Goal: Information Seeking & Learning: Find contact information

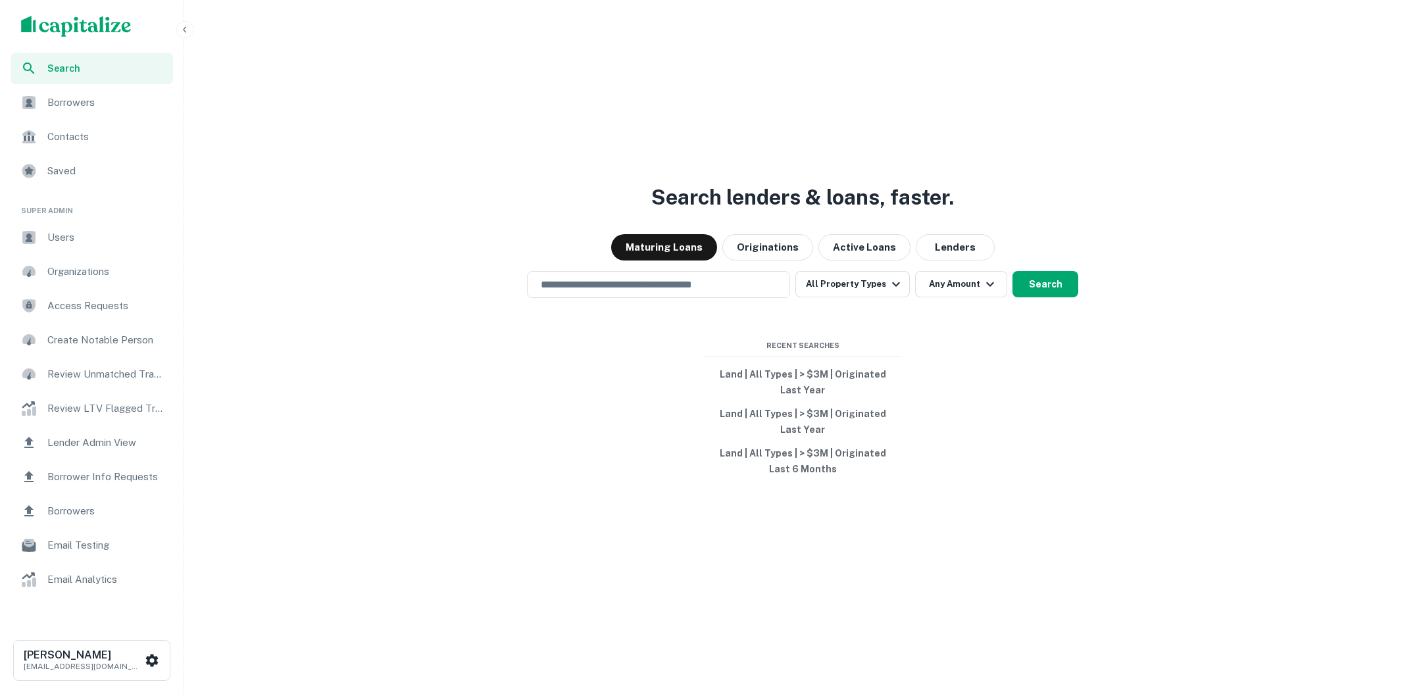
click at [182, 35] on button "button" at bounding box center [184, 29] width 17 height 17
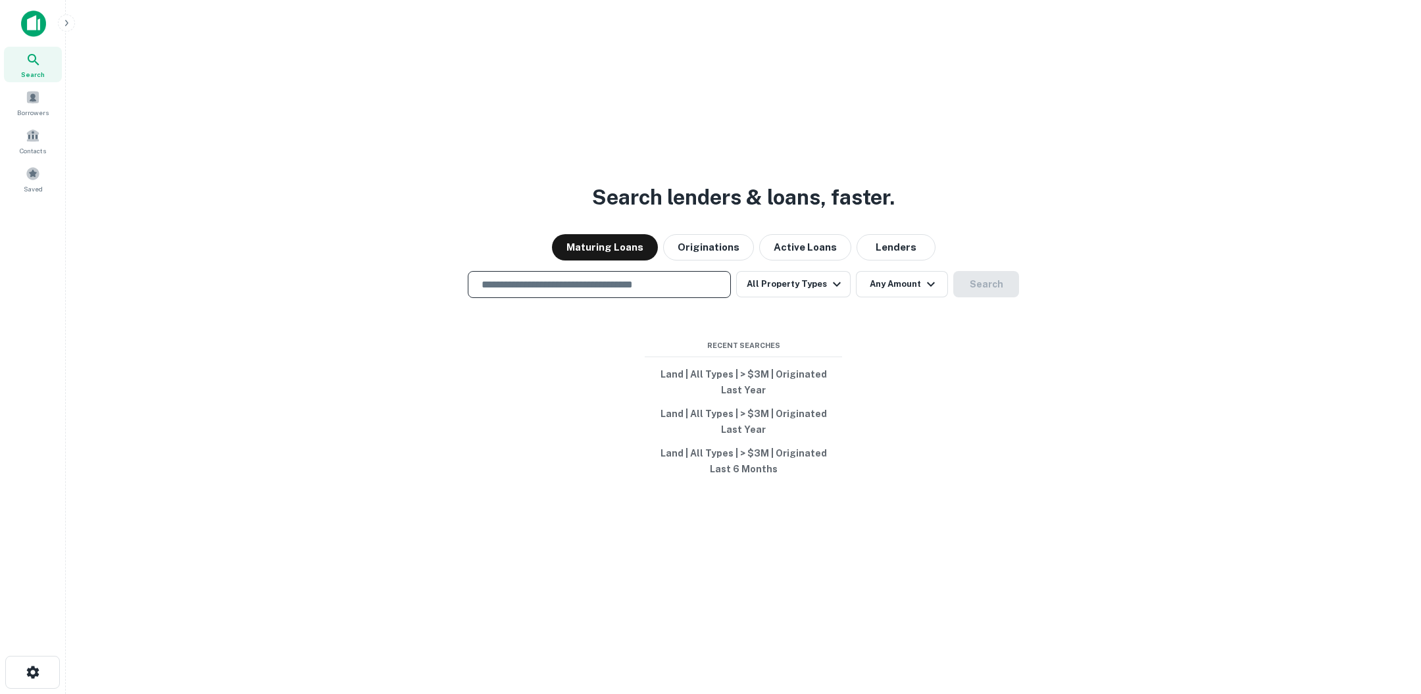
click at [689, 288] on input "text" at bounding box center [599, 284] width 251 height 15
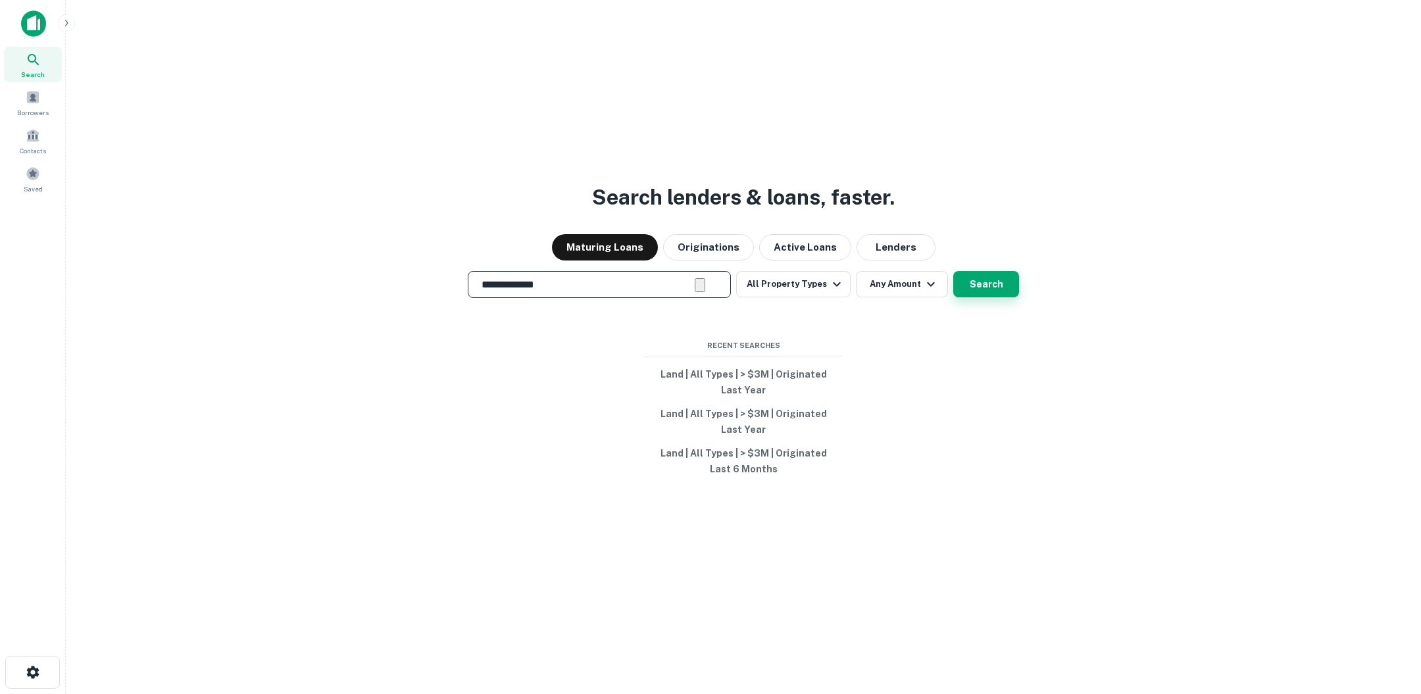
type input "**********"
click at [964, 282] on button "Search" at bounding box center [986, 284] width 66 height 26
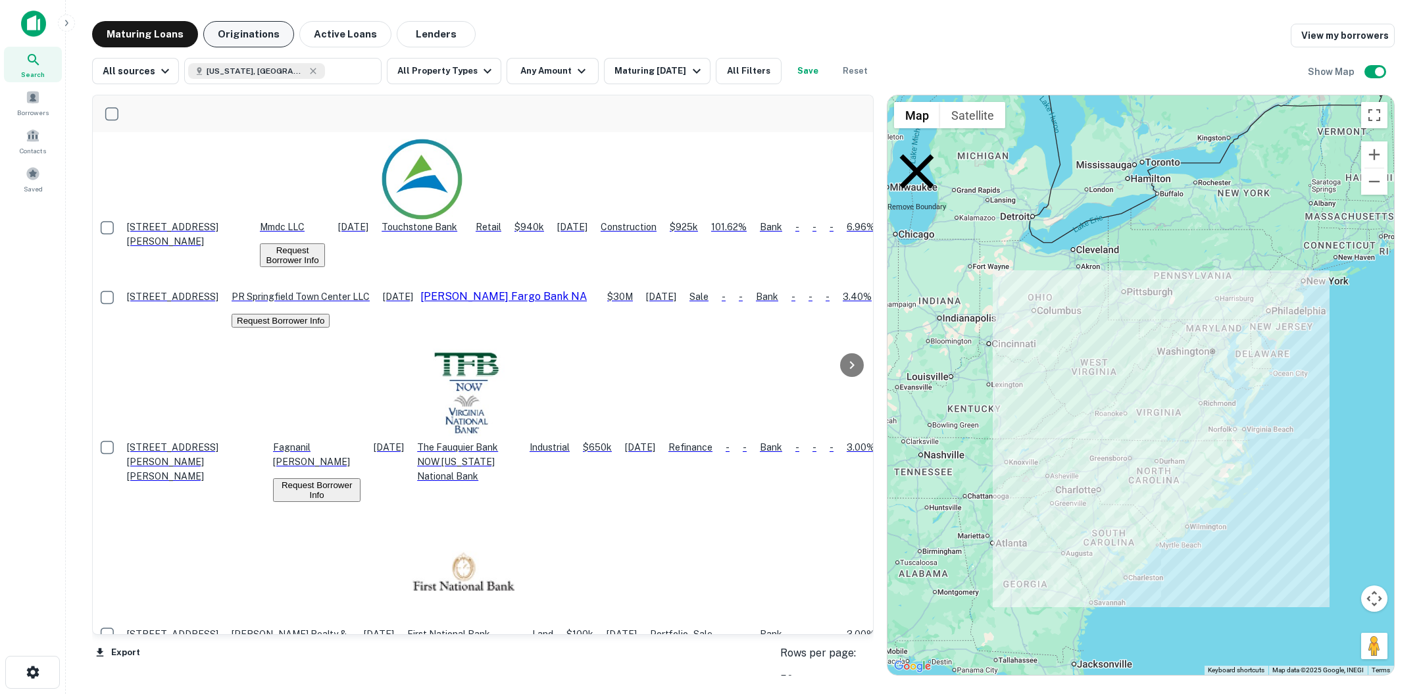
click at [247, 31] on button "Originations" at bounding box center [248, 34] width 91 height 26
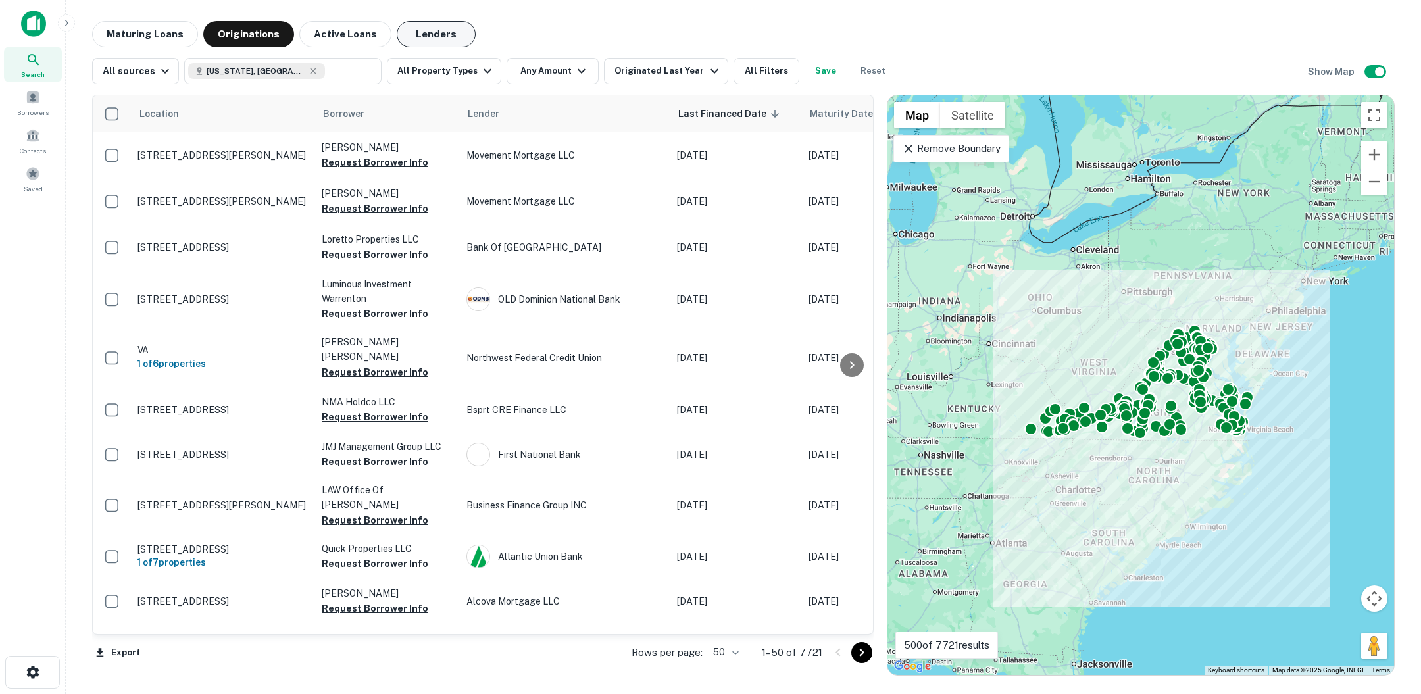
click at [424, 39] on button "Lenders" at bounding box center [436, 34] width 79 height 26
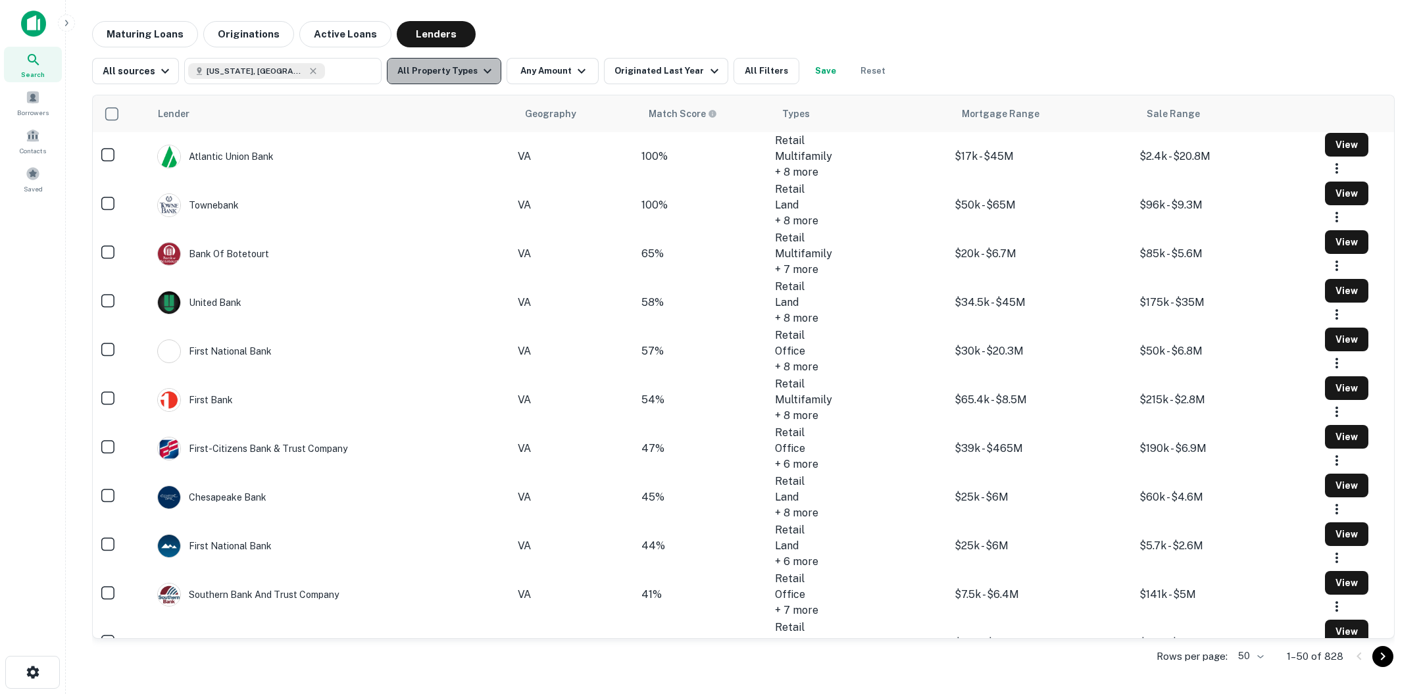
click at [484, 69] on icon "button" at bounding box center [488, 71] width 16 height 16
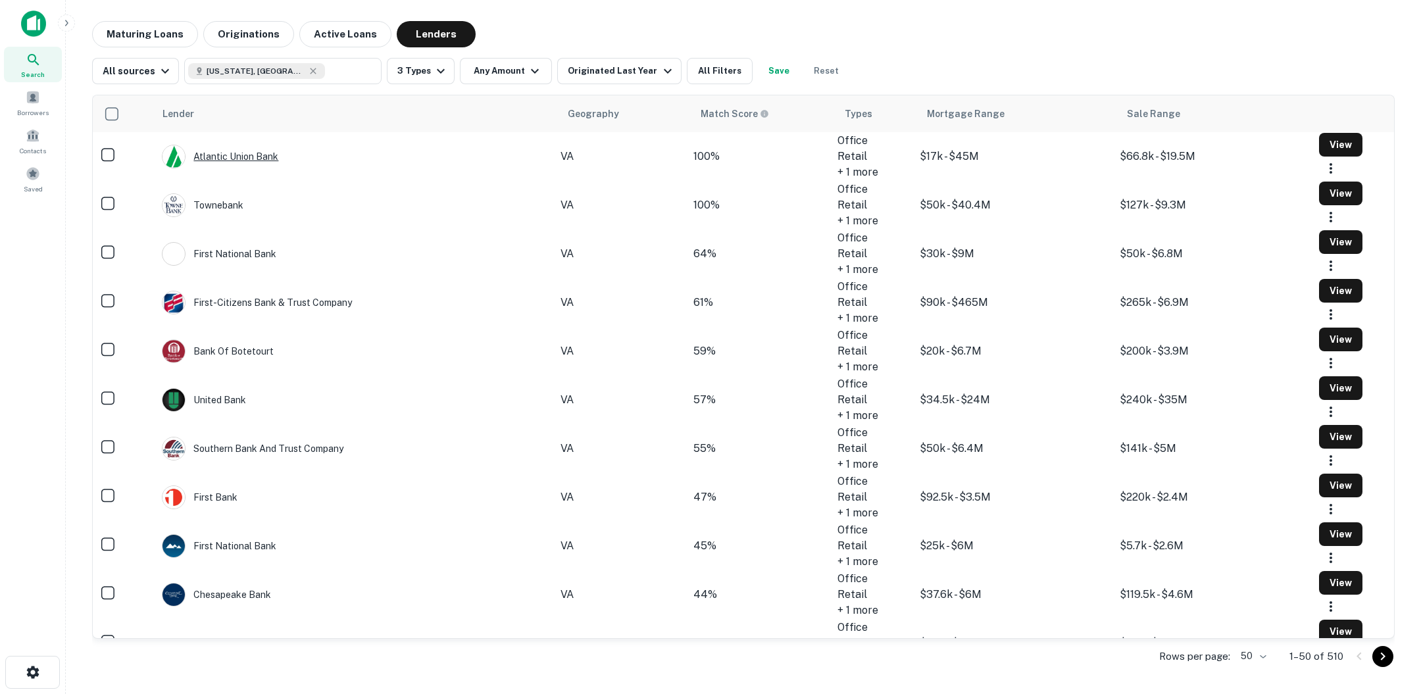
click at [261, 161] on div "Atlantic Union Bank" at bounding box center [220, 157] width 116 height 24
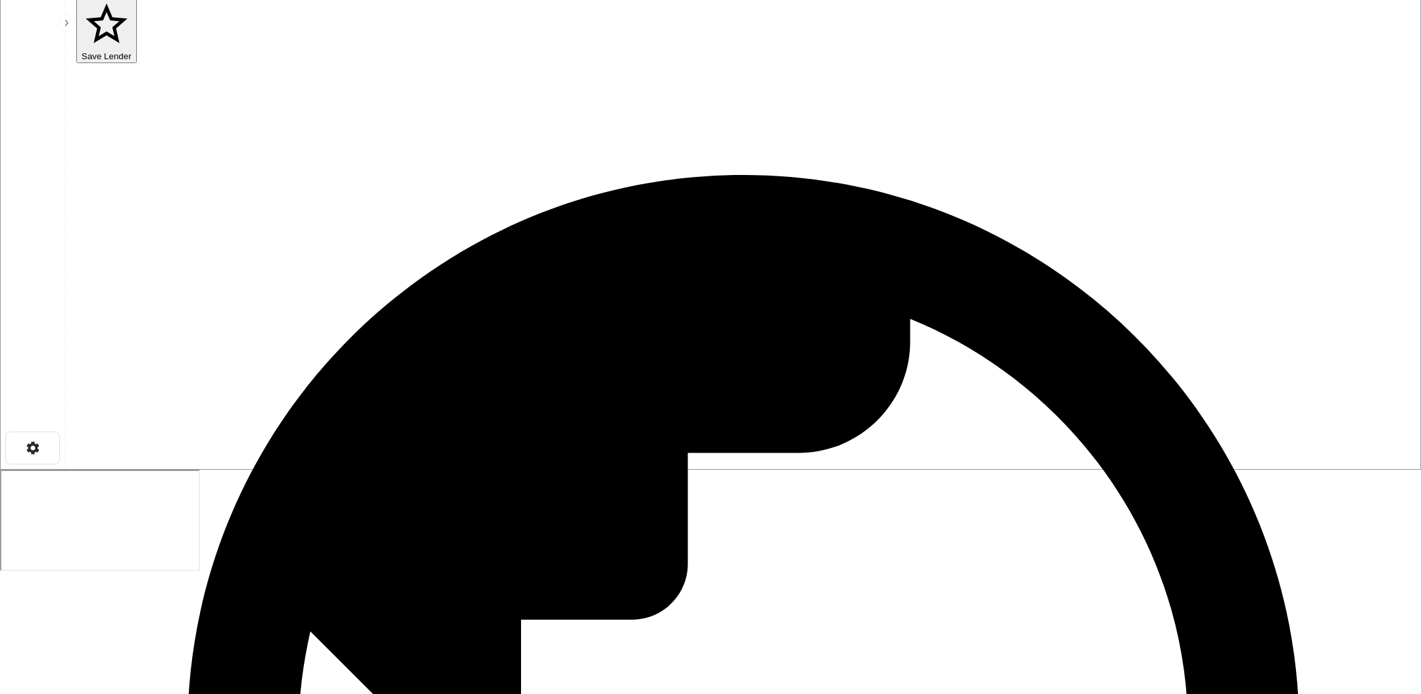
scroll to position [229, 0]
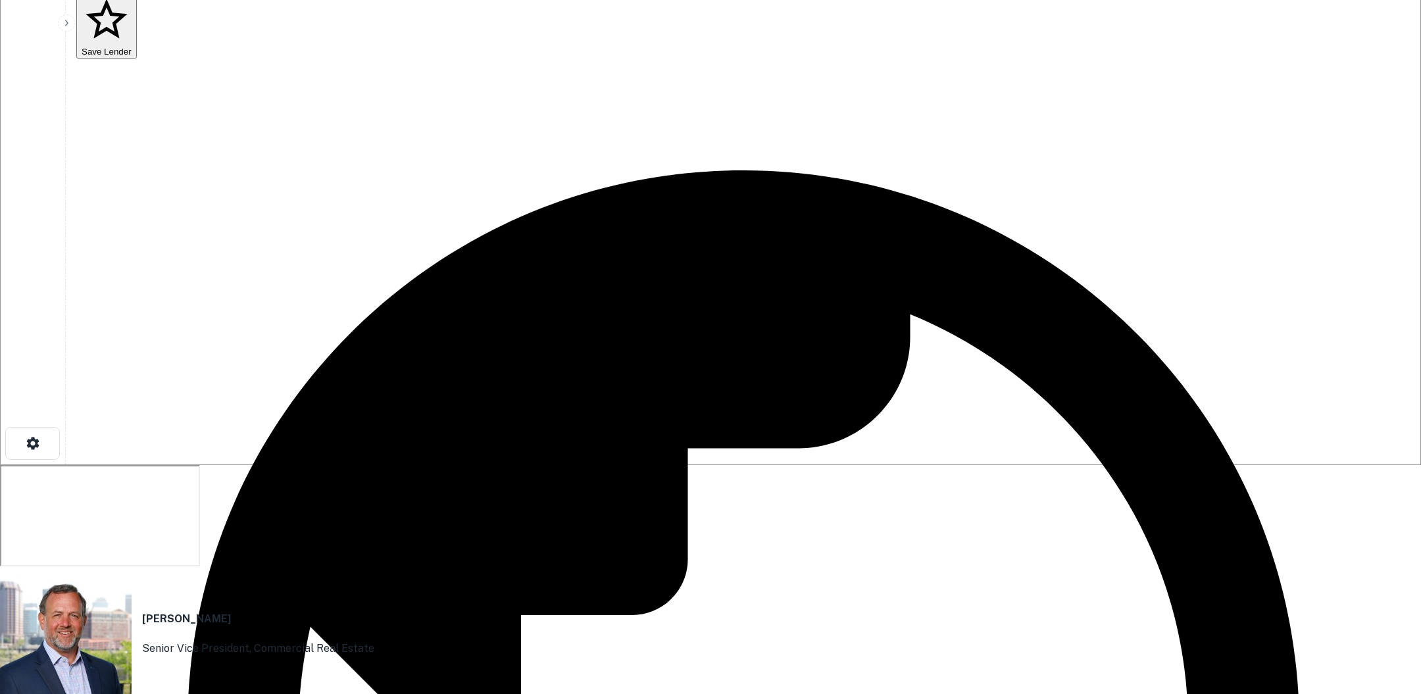
drag, startPoint x: 714, startPoint y: 339, endPoint x: 520, endPoint y: 332, distance: 194.2
click at [16, 698] on icon at bounding box center [8, 706] width 16 height 16
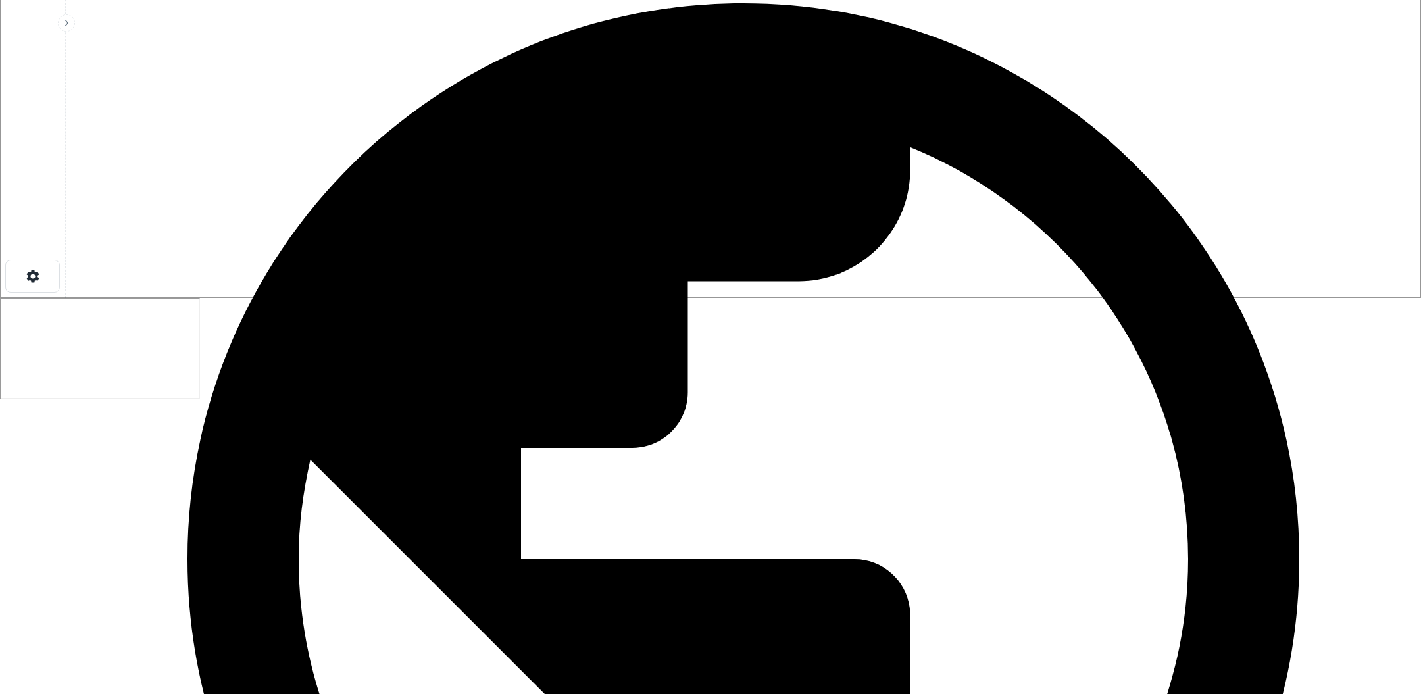
scroll to position [426, 0]
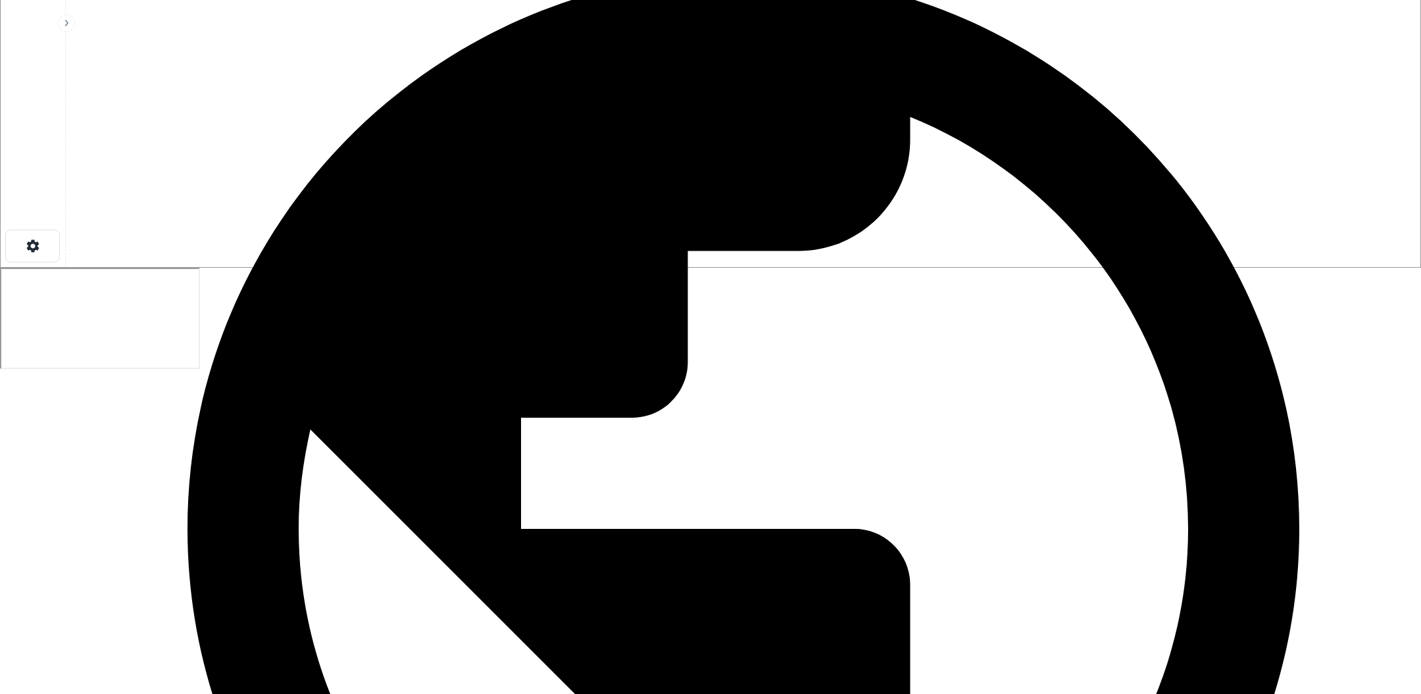
drag, startPoint x: 532, startPoint y: 351, endPoint x: 566, endPoint y: 352, distance: 34.9
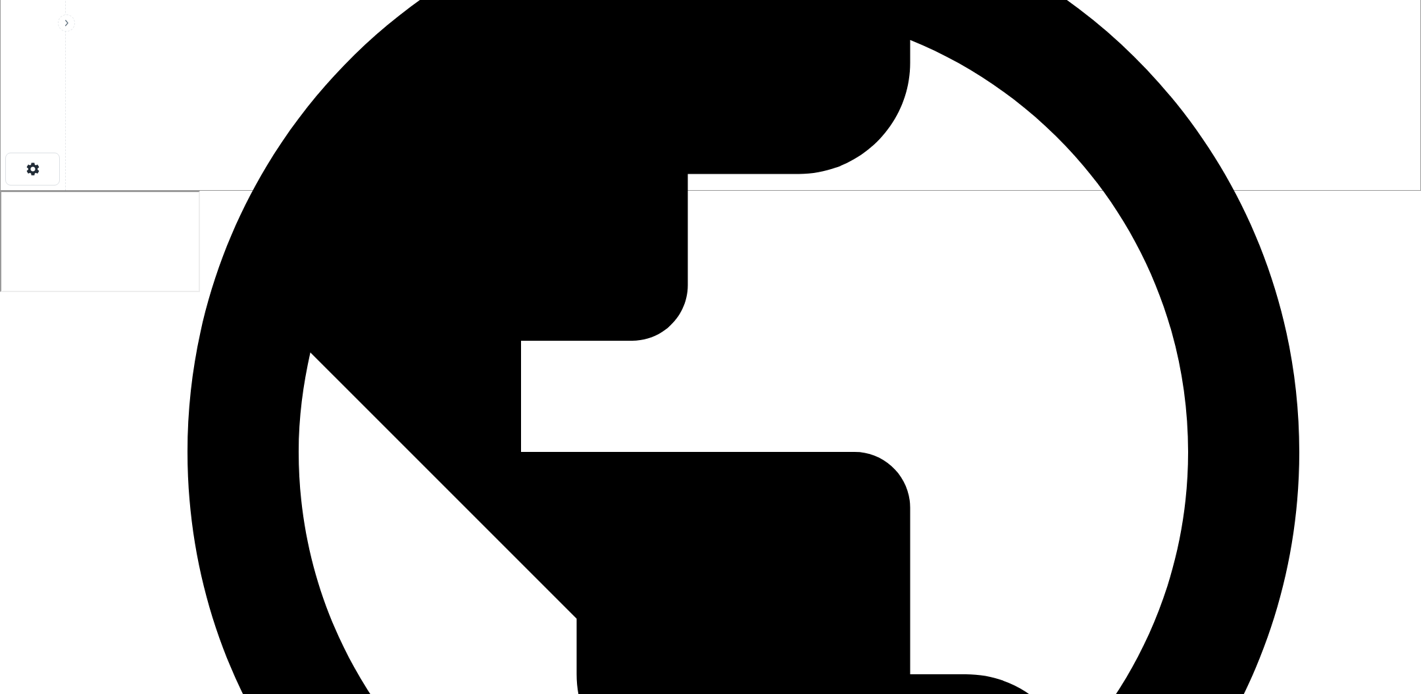
scroll to position [505, 0]
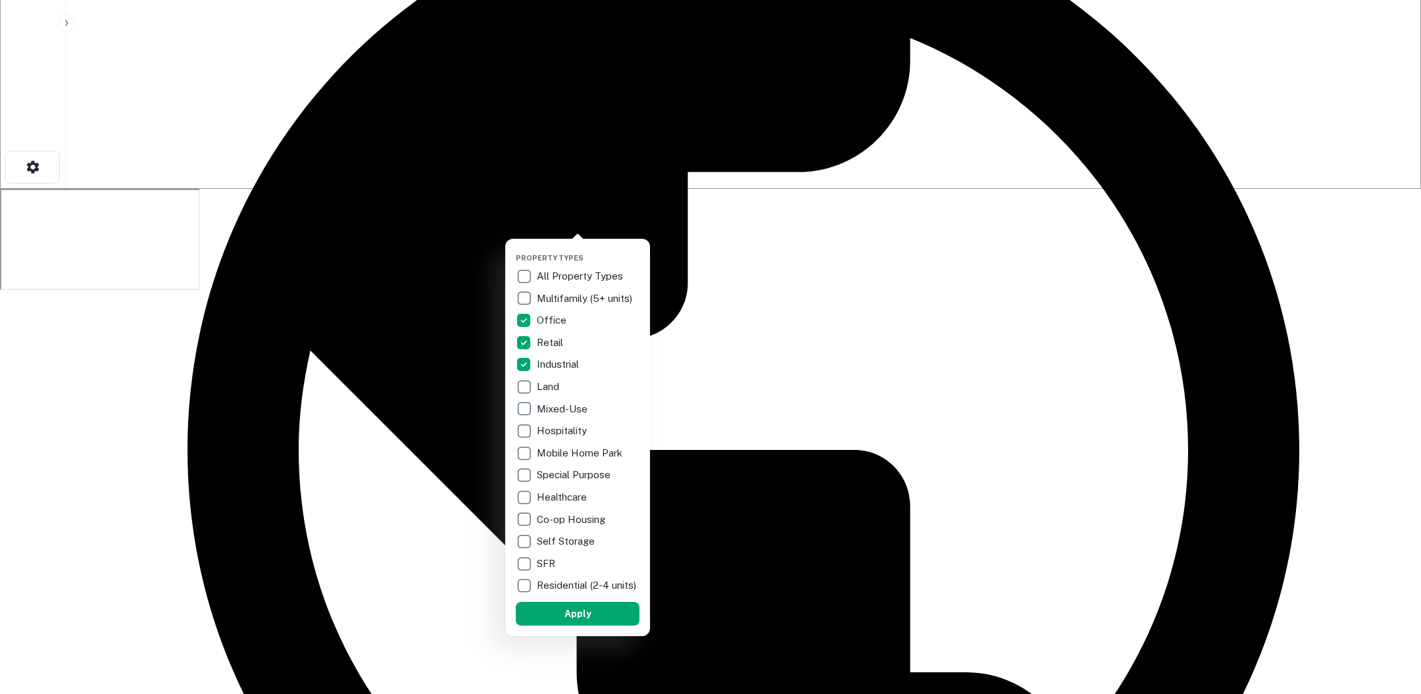
click at [674, 174] on div at bounding box center [710, 347] width 1421 height 694
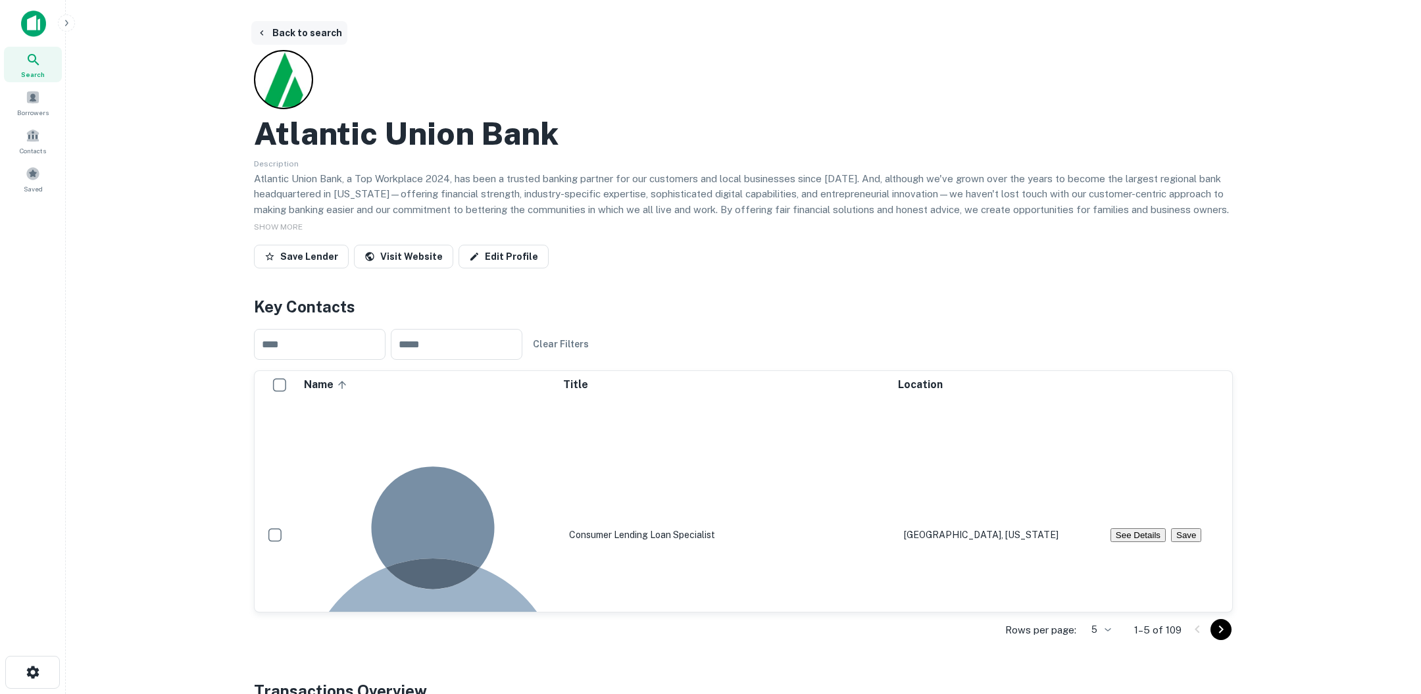
click at [305, 40] on button "Back to search" at bounding box center [299, 33] width 96 height 24
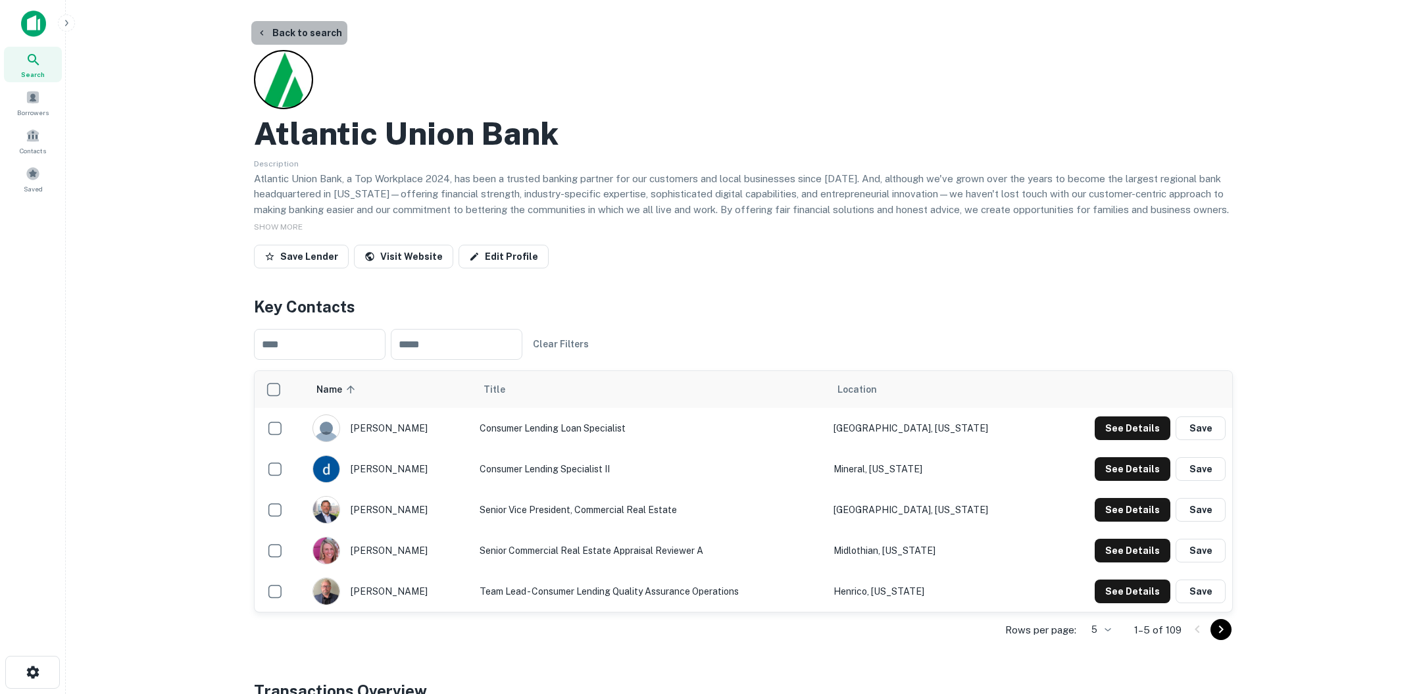
click at [316, 41] on button "Back to search" at bounding box center [299, 33] width 96 height 24
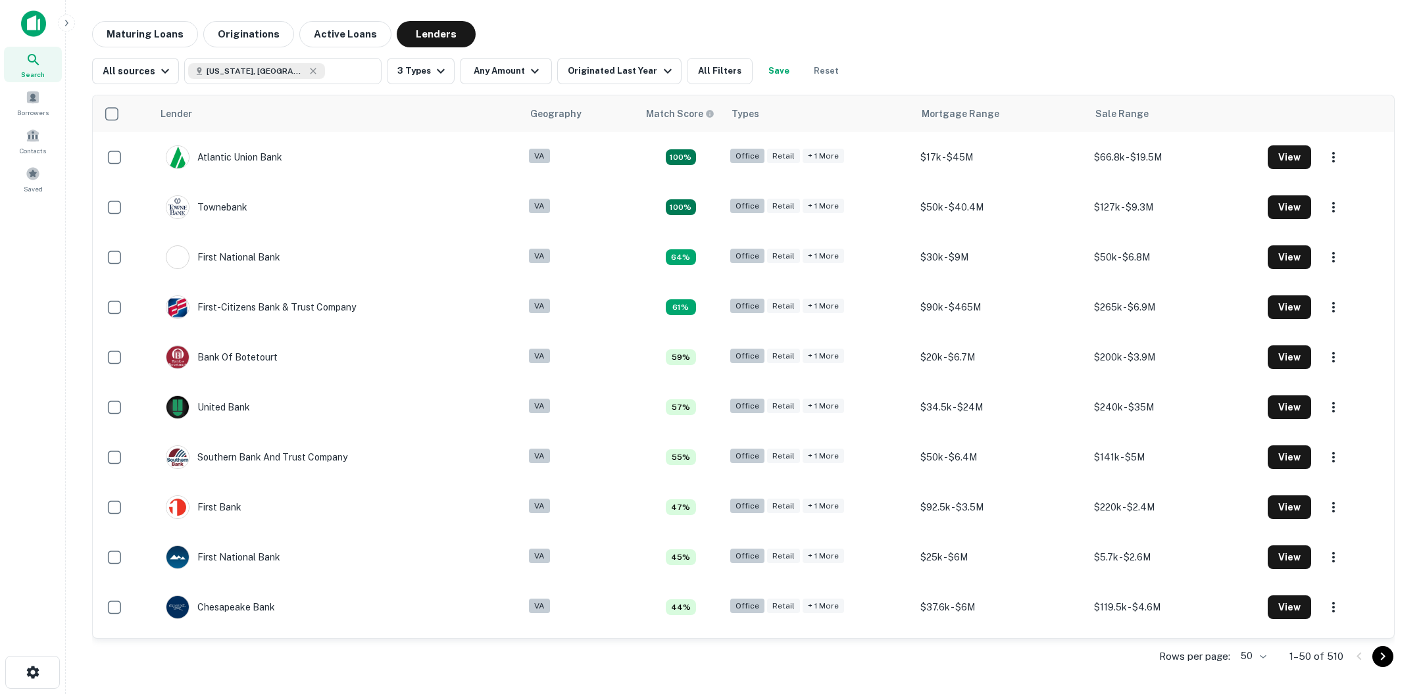
click at [515, 88] on div "Lender Geography Match Score Types Mortgage Range Sale Range Atlantic Union Ban…" at bounding box center [743, 379] width 1303 height 591
click at [519, 77] on button "Any Amount" at bounding box center [506, 71] width 92 height 26
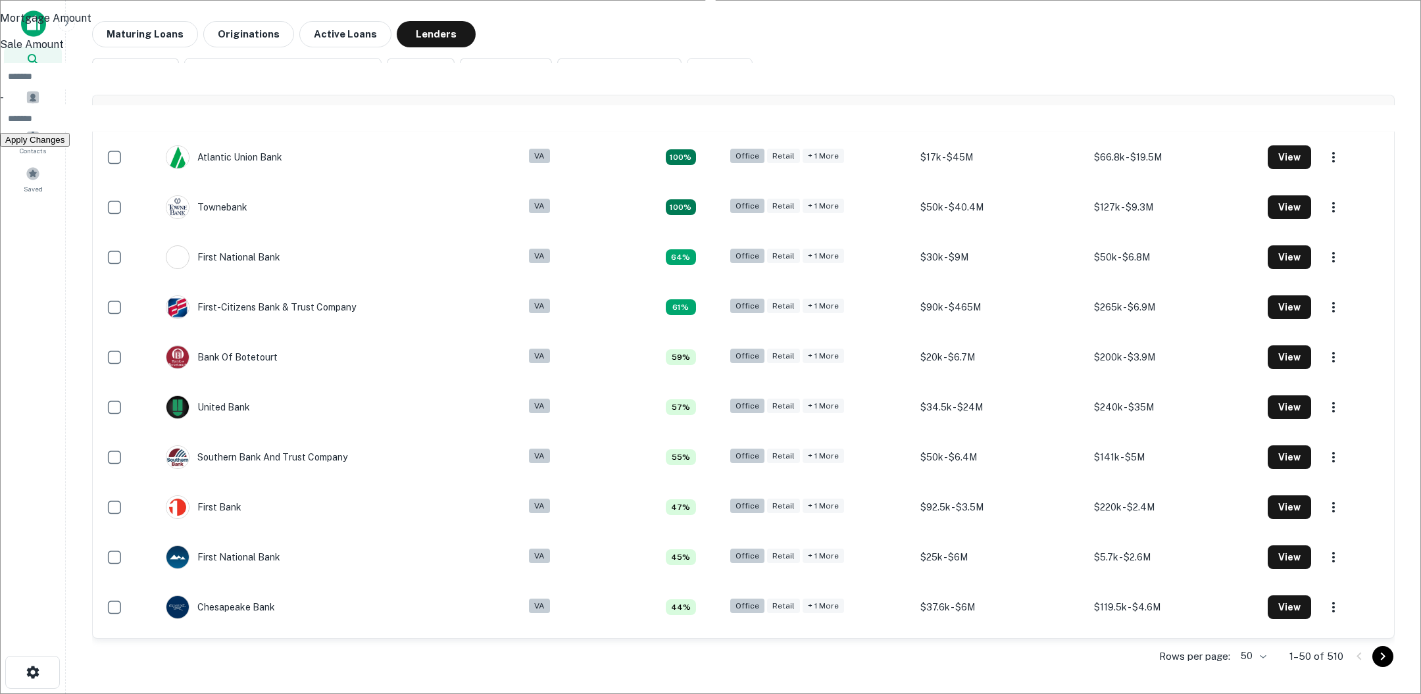
click at [628, 64] on div at bounding box center [710, 347] width 1421 height 694
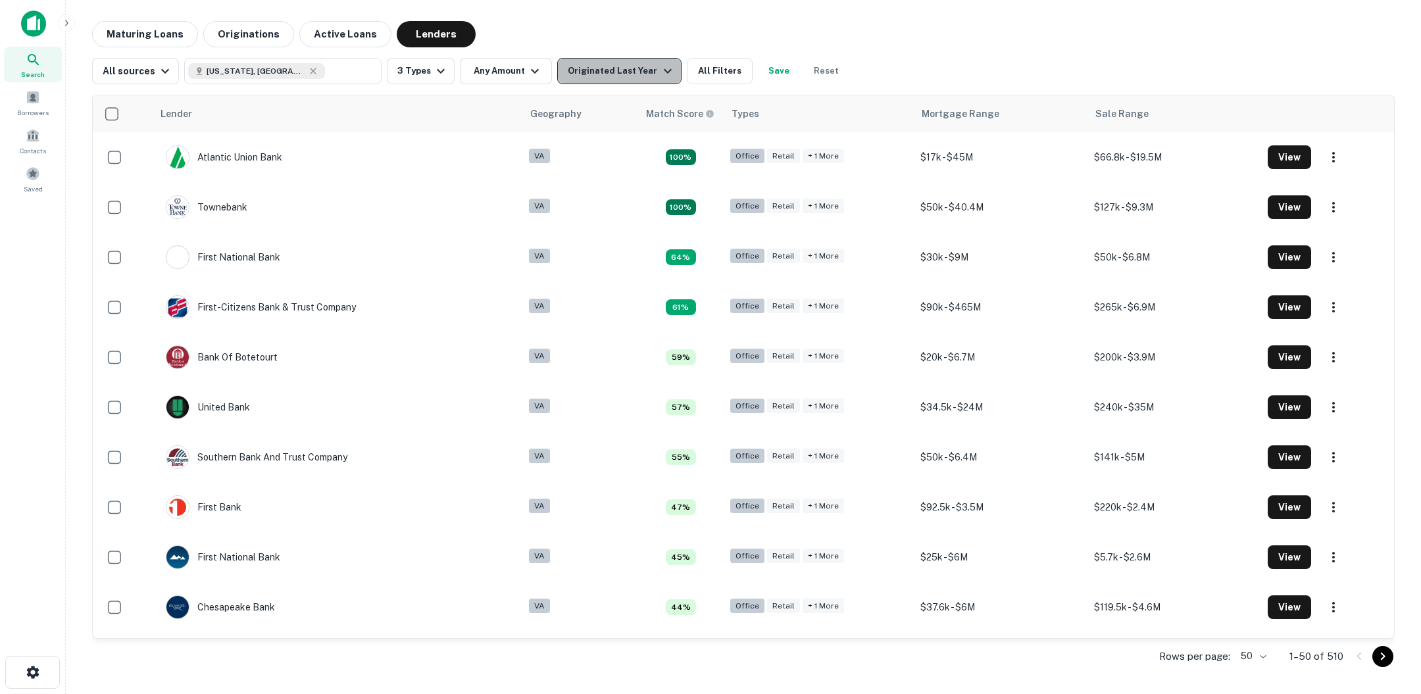
click at [643, 68] on div "Originated Last Year" at bounding box center [621, 71] width 107 height 16
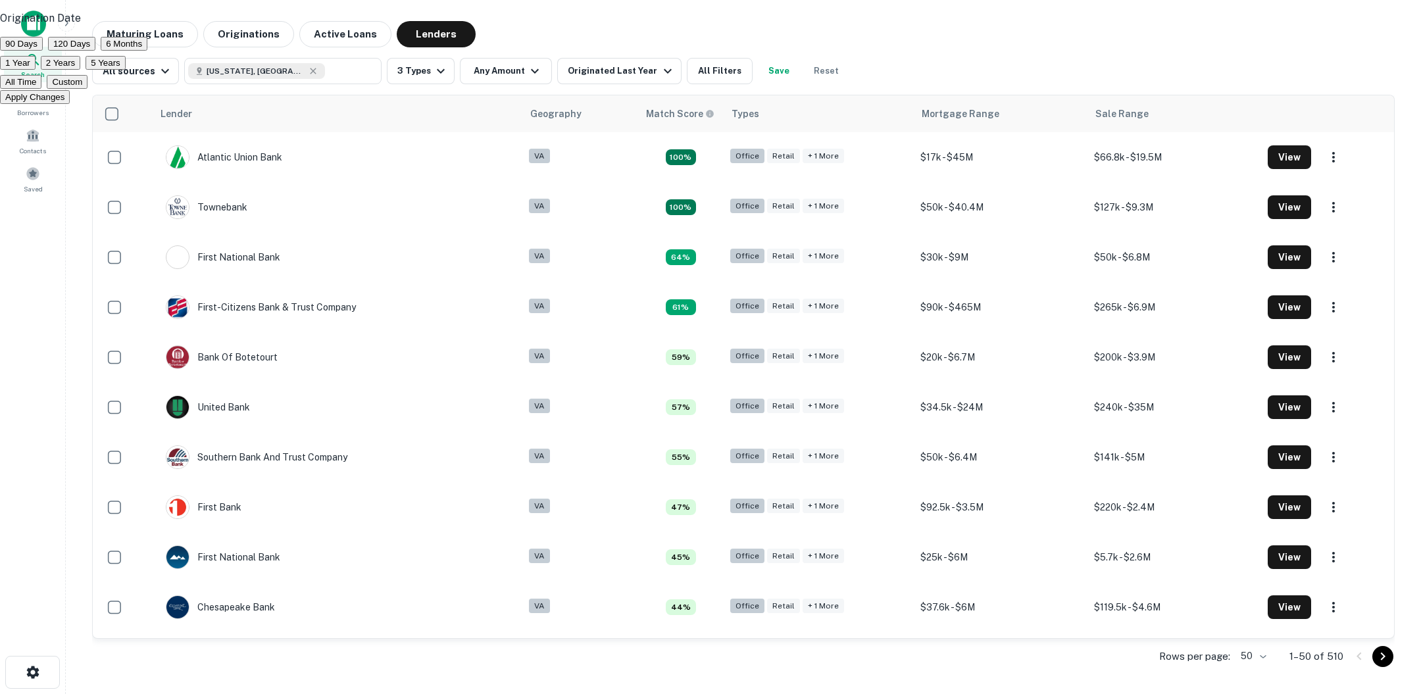
click at [703, 69] on div at bounding box center [710, 347] width 1421 height 694
click at [709, 64] on button "All Filters" at bounding box center [720, 71] width 66 height 26
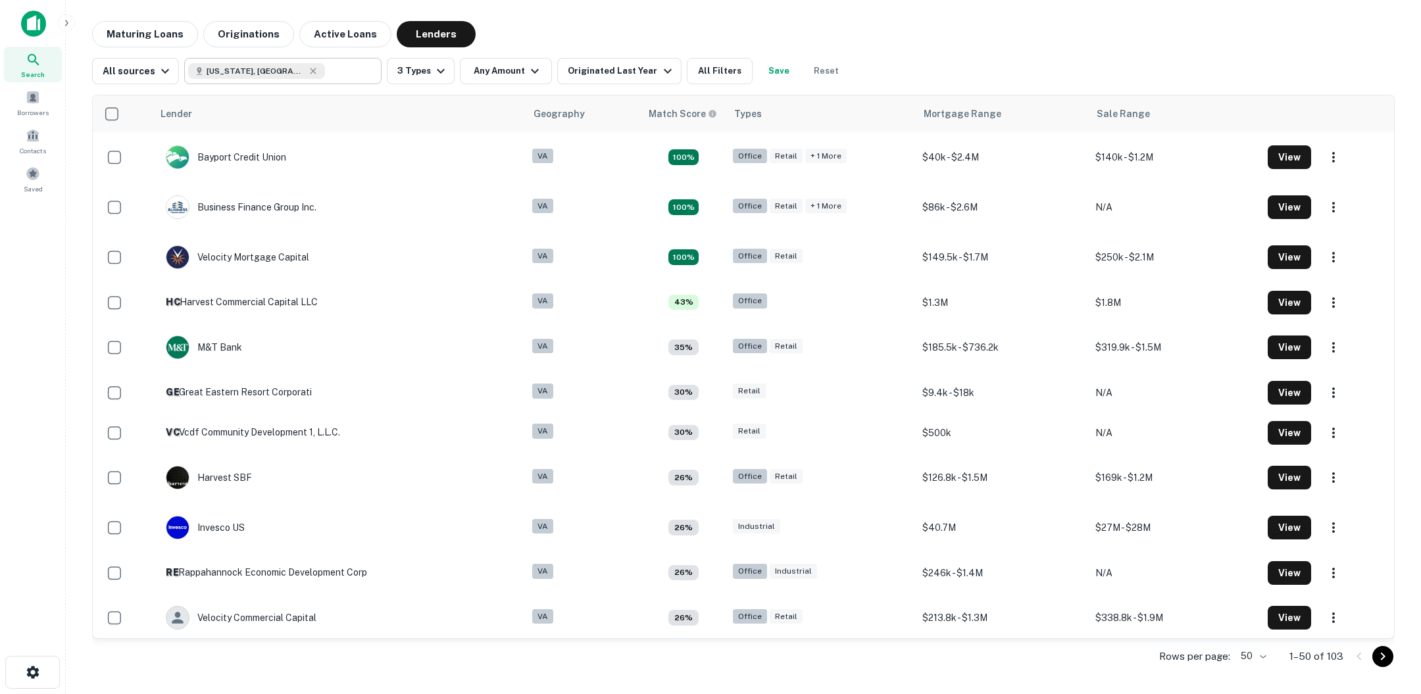
click at [325, 74] on input "text" at bounding box center [350, 71] width 51 height 18
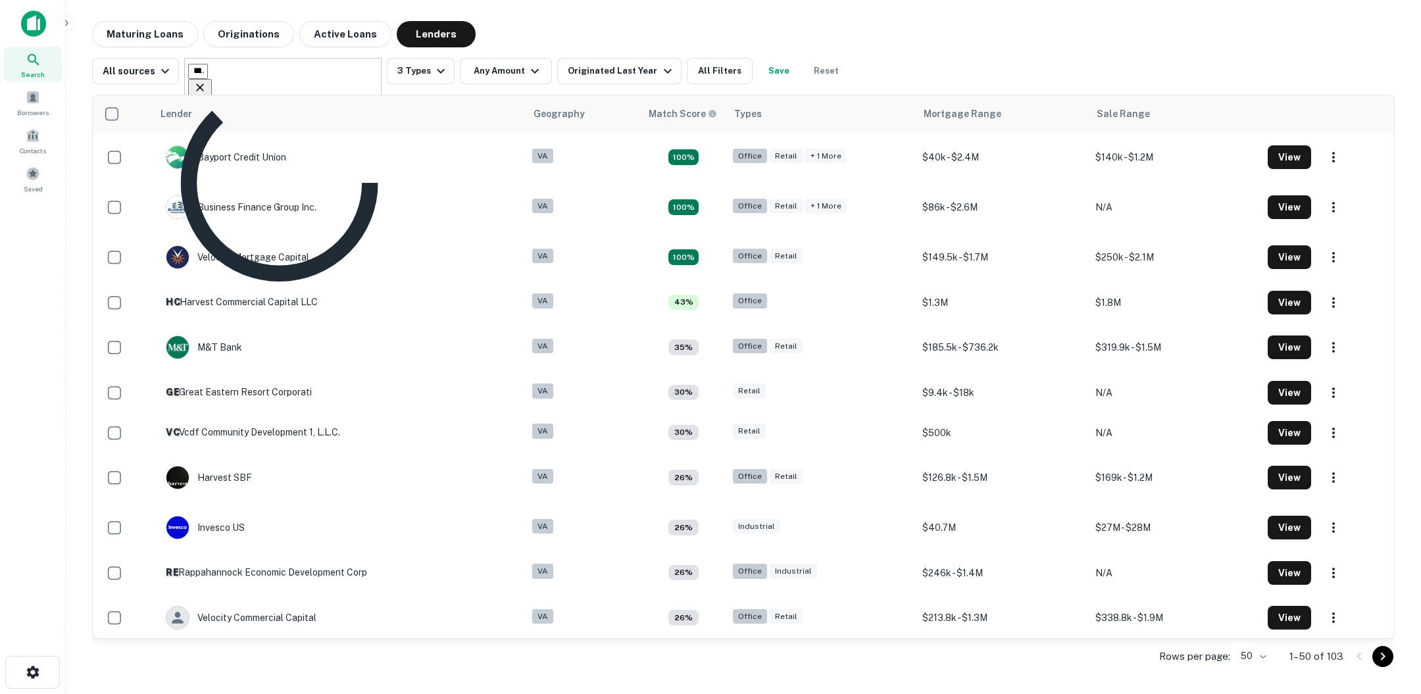
click at [208, 74] on input "**********" at bounding box center [198, 71] width 20 height 15
type input "**********"
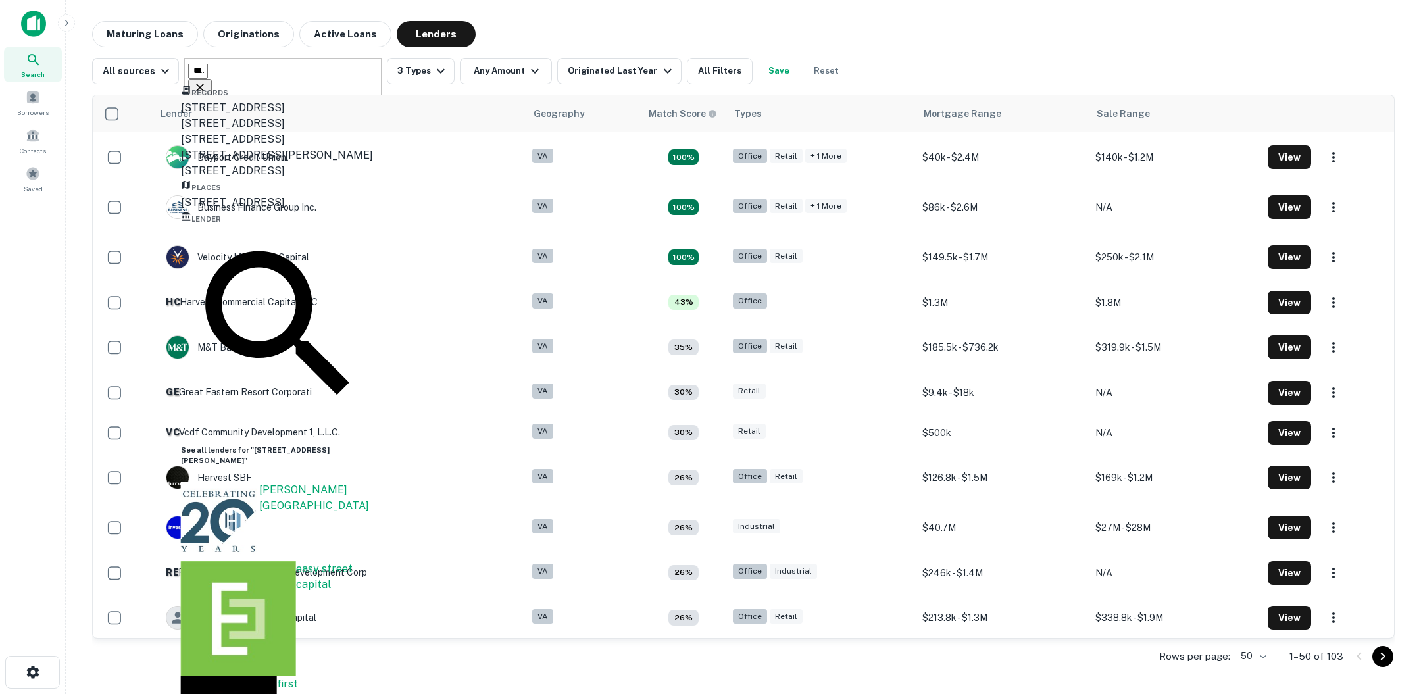
click at [307, 211] on div "1740 East Market Street, Harrisonburg, VA, USA" at bounding box center [279, 203] width 197 height 16
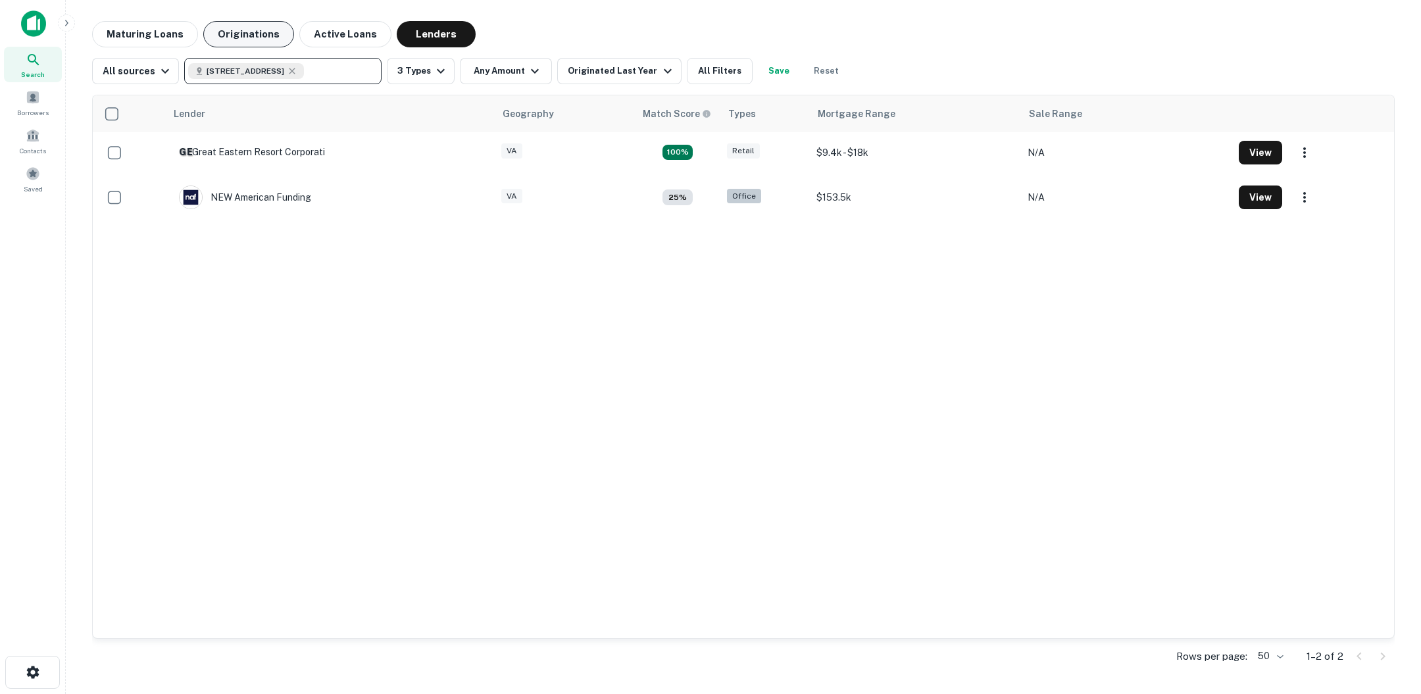
click at [237, 26] on button "Originations" at bounding box center [248, 34] width 91 height 26
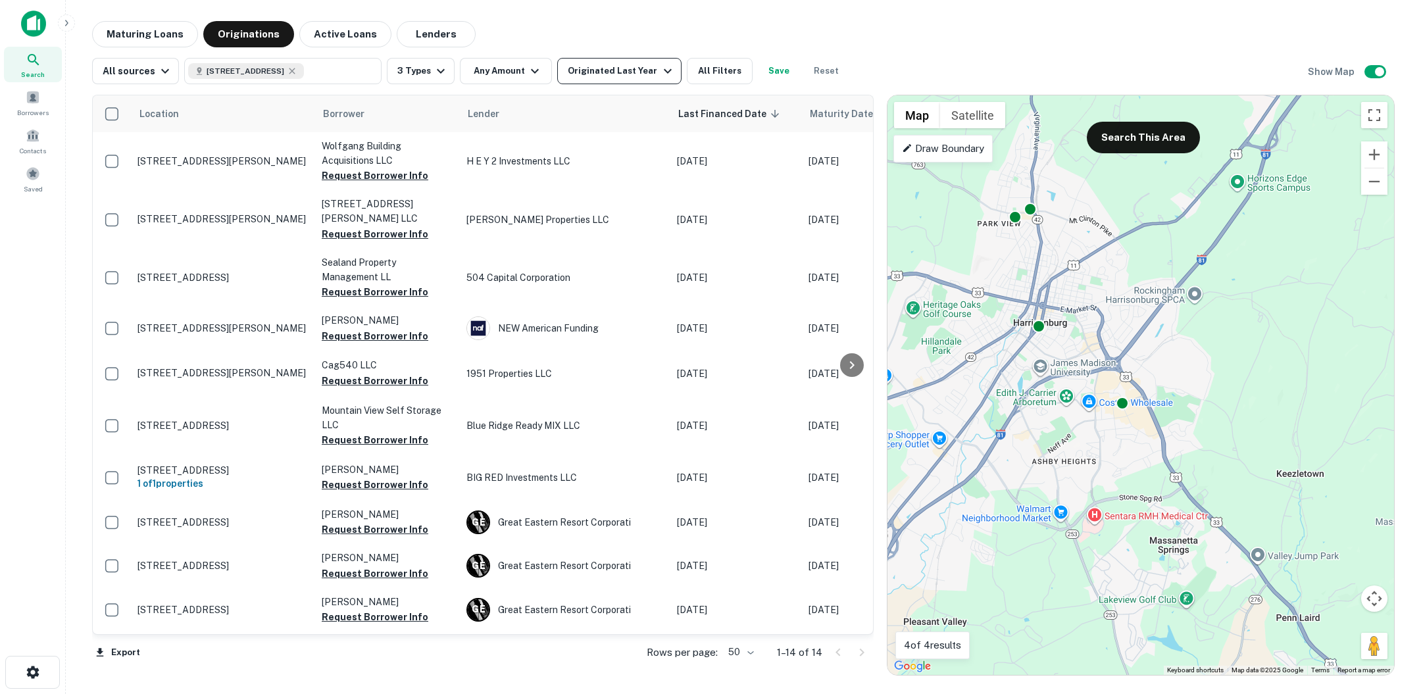
click at [660, 78] on icon "button" at bounding box center [668, 71] width 16 height 16
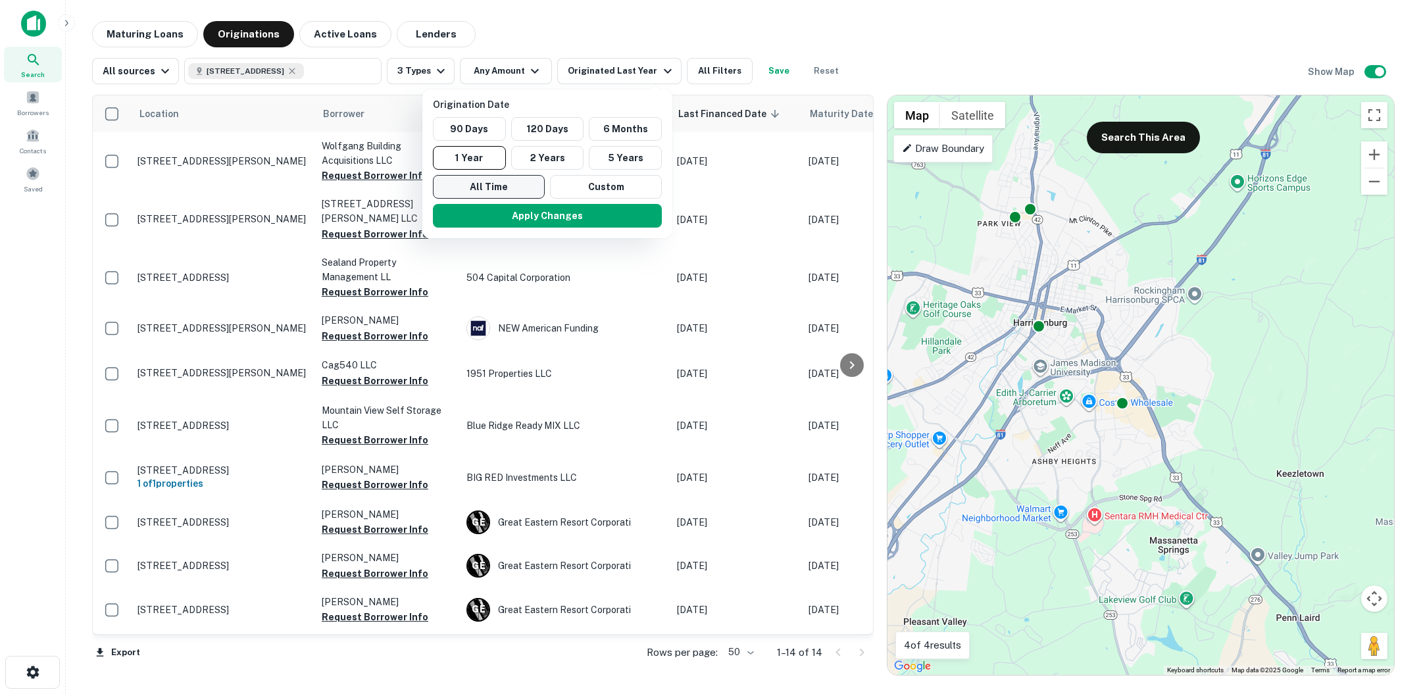
click at [486, 180] on button "All Time" at bounding box center [489, 187] width 112 height 24
click at [532, 207] on button "Apply Changes" at bounding box center [543, 216] width 229 height 24
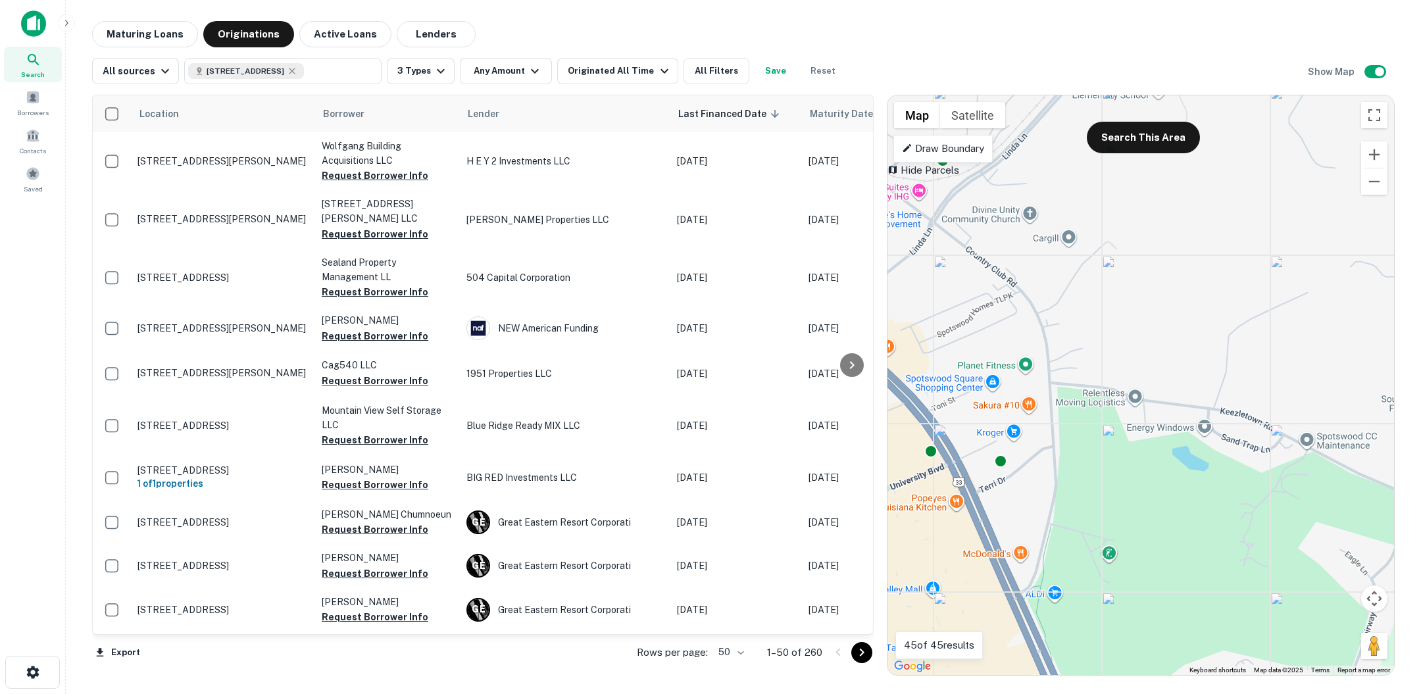
drag, startPoint x: 1060, startPoint y: 386, endPoint x: 1184, endPoint y: 336, distance: 133.4
click at [1184, 335] on div "To activate drag with keyboard, press Alt + Enter. Once in keyboard drag state,…" at bounding box center [1141, 385] width 507 height 580
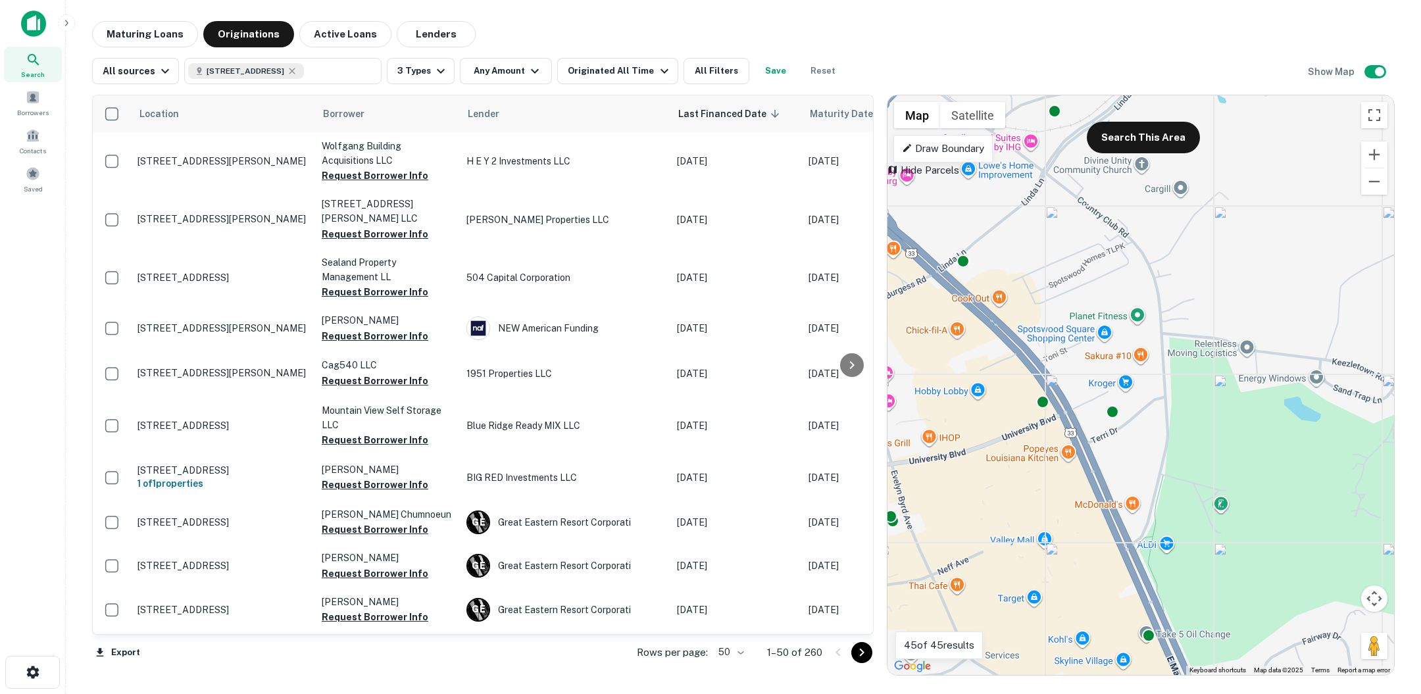
drag, startPoint x: 1088, startPoint y: 371, endPoint x: 1203, endPoint y: 319, distance: 126.9
click at [1203, 319] on div "To activate drag with keyboard, press Alt + Enter. Once in keyboard drag state,…" at bounding box center [1141, 385] width 507 height 580
click at [342, 69] on input "text" at bounding box center [340, 71] width 72 height 18
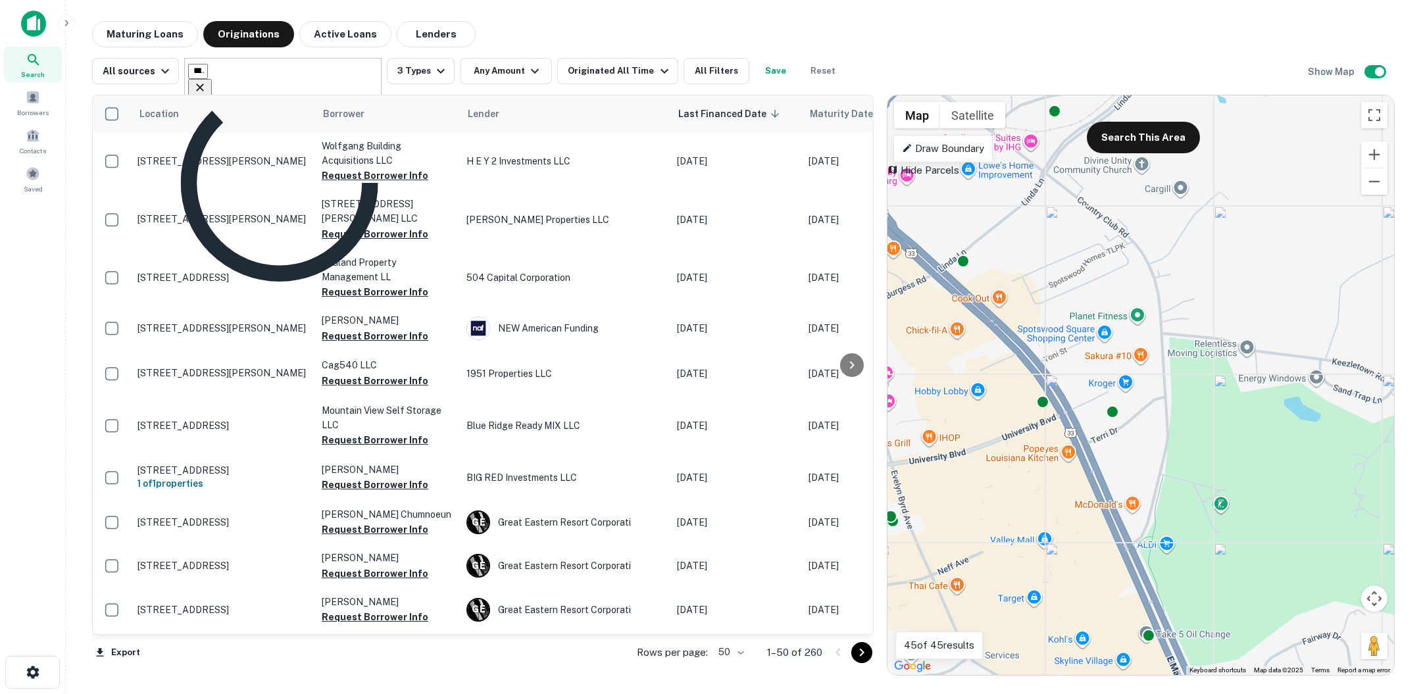
click at [208, 69] on input "**********" at bounding box center [198, 71] width 20 height 15
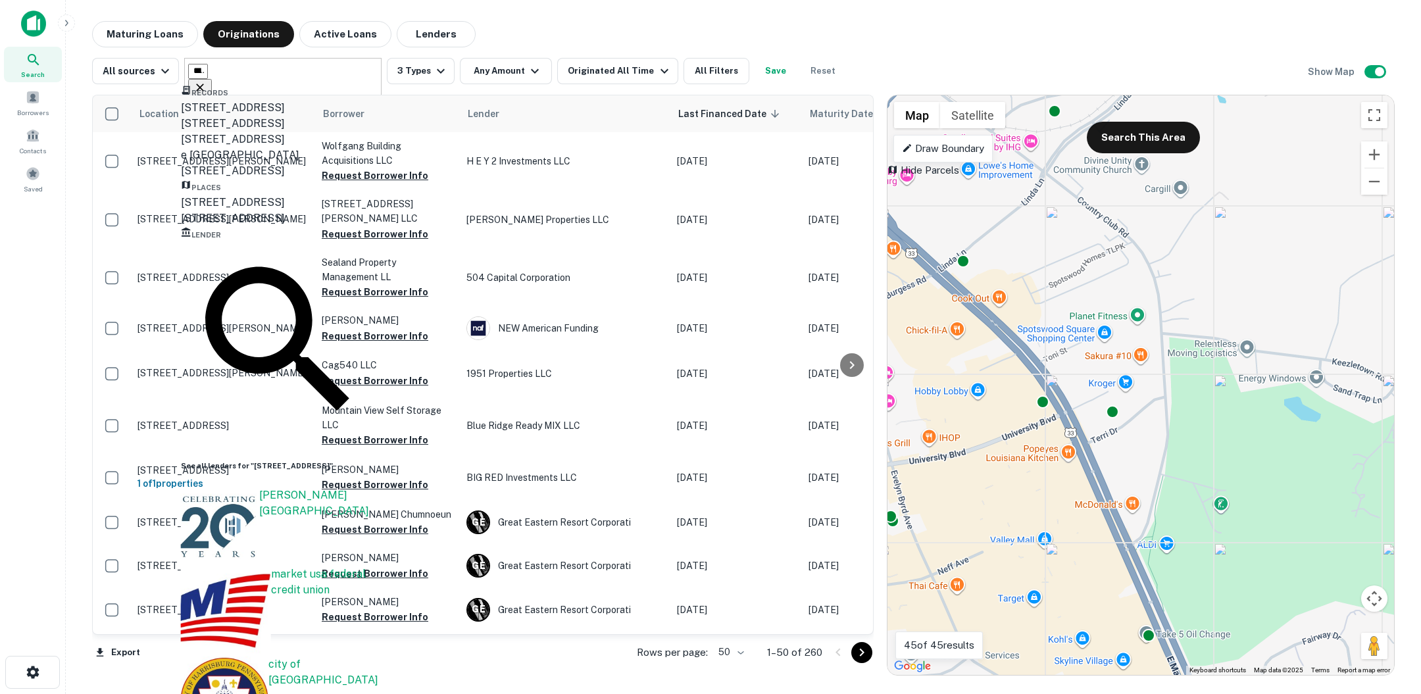
scroll to position [0, 16]
click at [225, 72] on input "**********" at bounding box center [272, 71] width 168 height 18
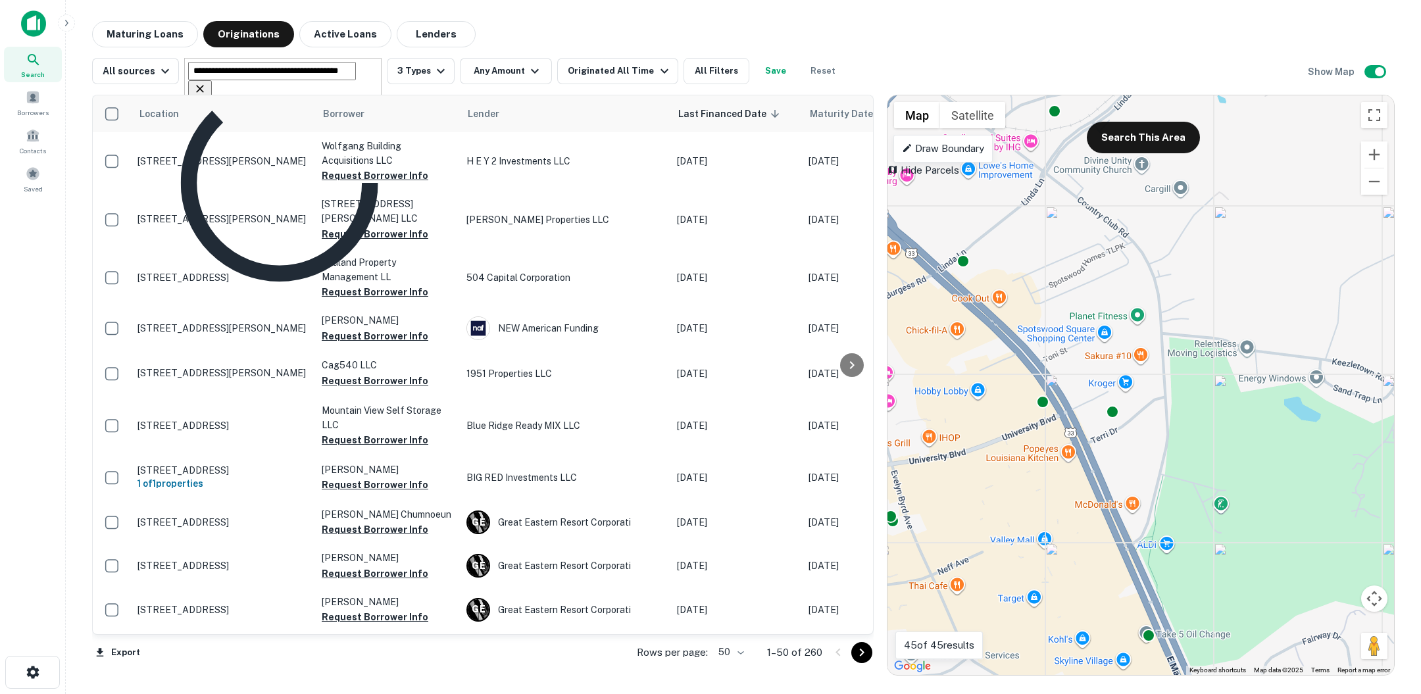
type input "**********"
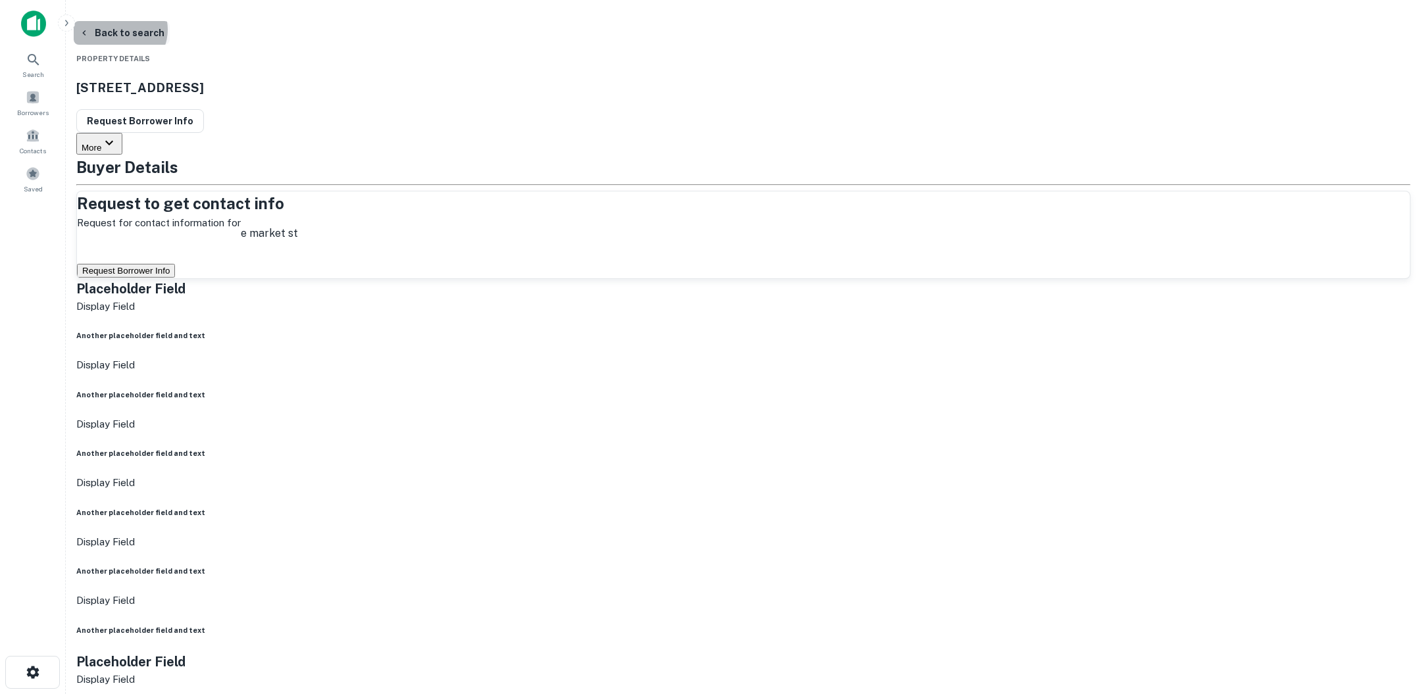
click at [170, 30] on button "Back to search" at bounding box center [122, 33] width 96 height 24
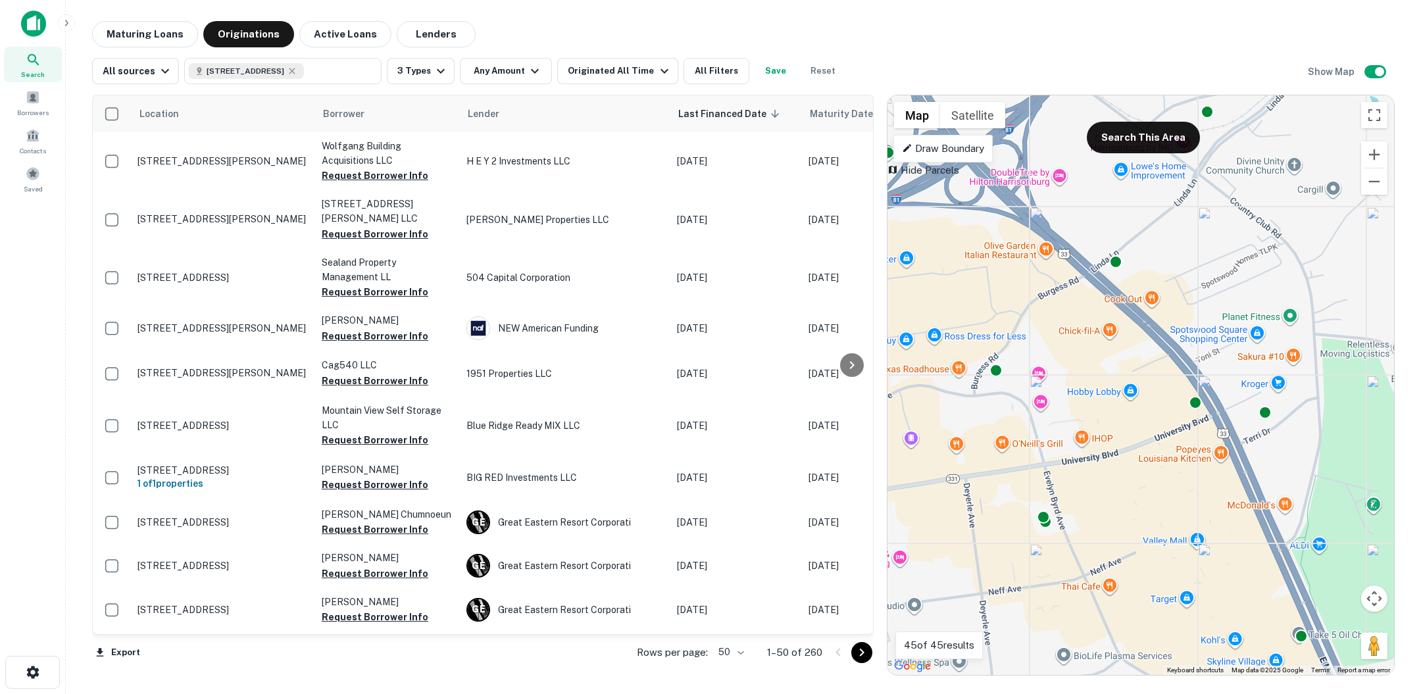
drag, startPoint x: 1126, startPoint y: 371, endPoint x: 1285, endPoint y: 378, distance: 159.4
click at [1286, 378] on div "To activate drag with keyboard, press Alt + Enter. Once in keyboard drag state,…" at bounding box center [1141, 385] width 507 height 580
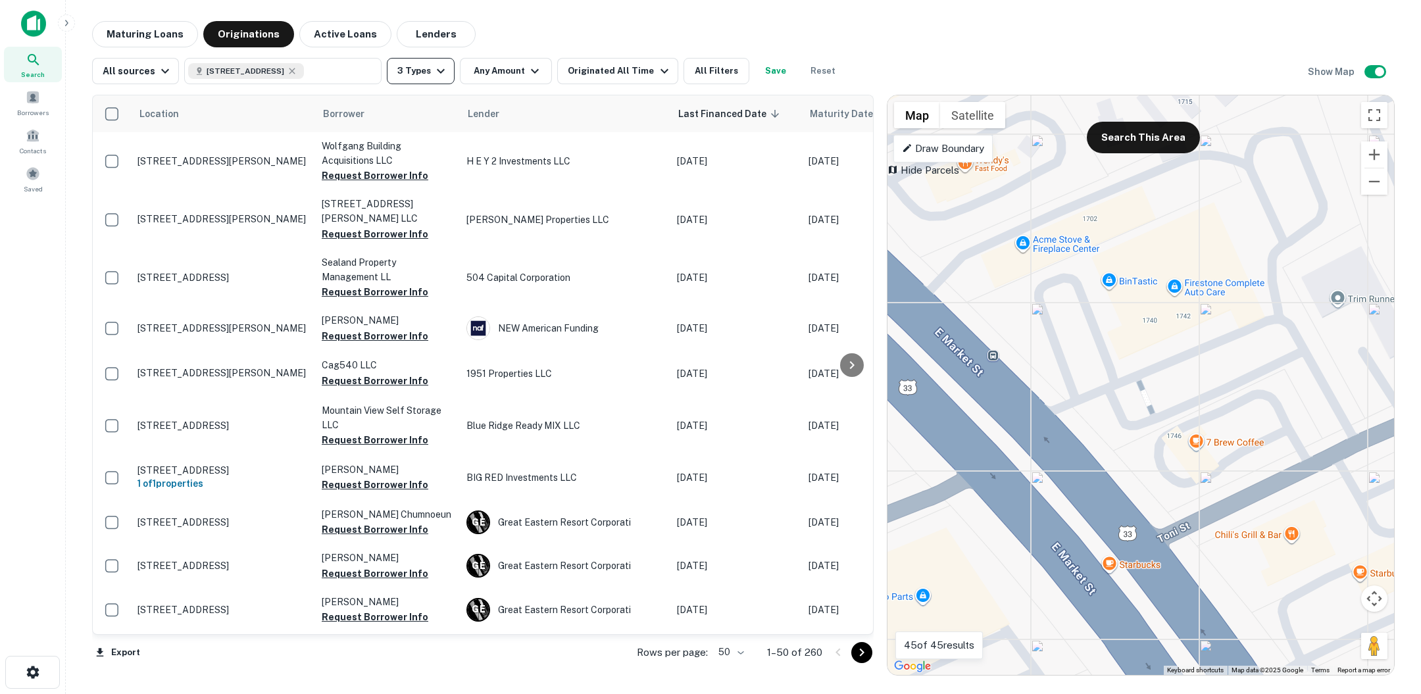
click at [433, 67] on icon "button" at bounding box center [441, 71] width 16 height 16
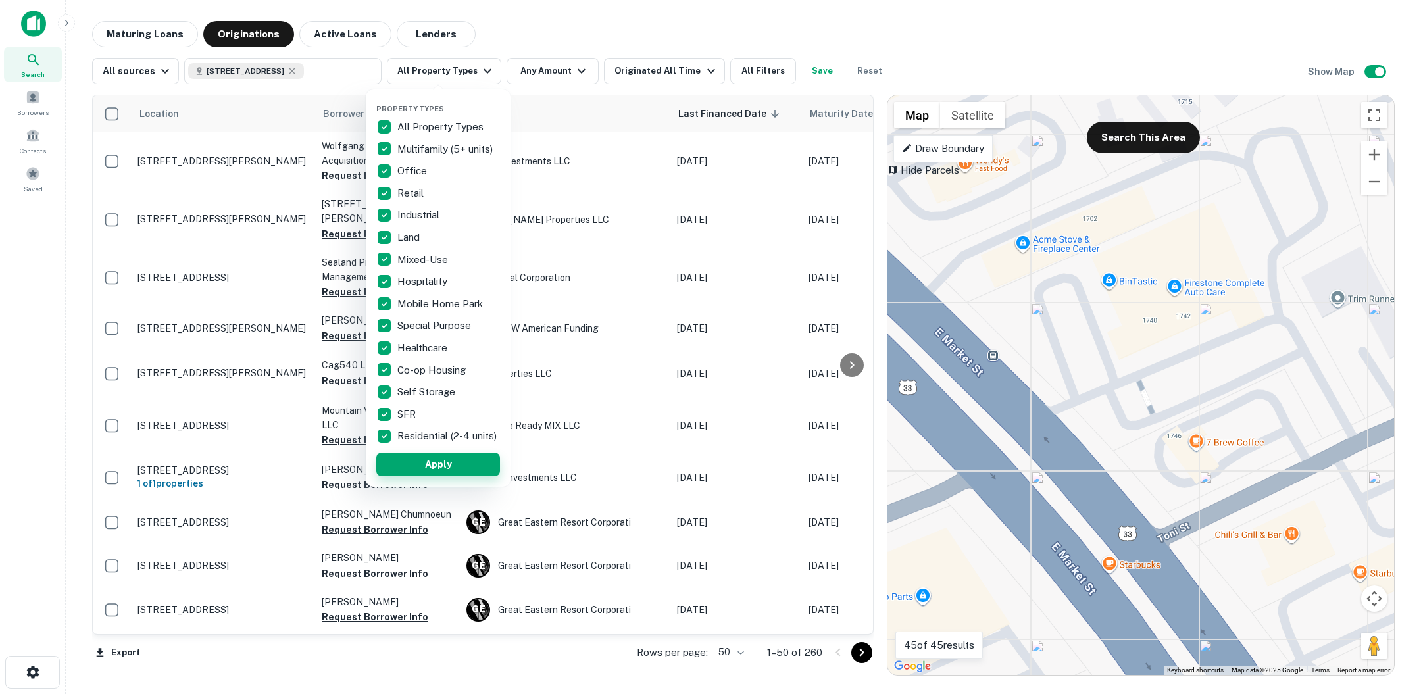
click at [419, 472] on button "Apply" at bounding box center [438, 465] width 124 height 24
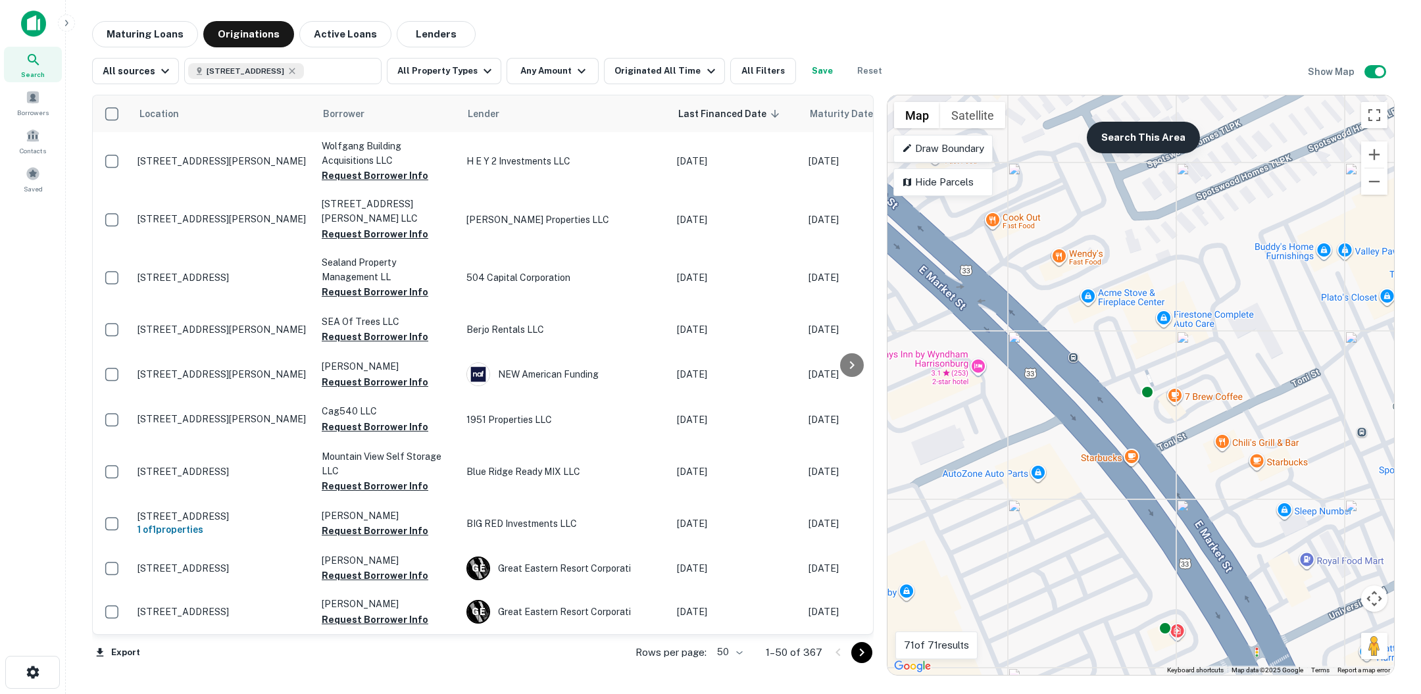
click at [1156, 131] on button "Search This Area" at bounding box center [1143, 138] width 113 height 32
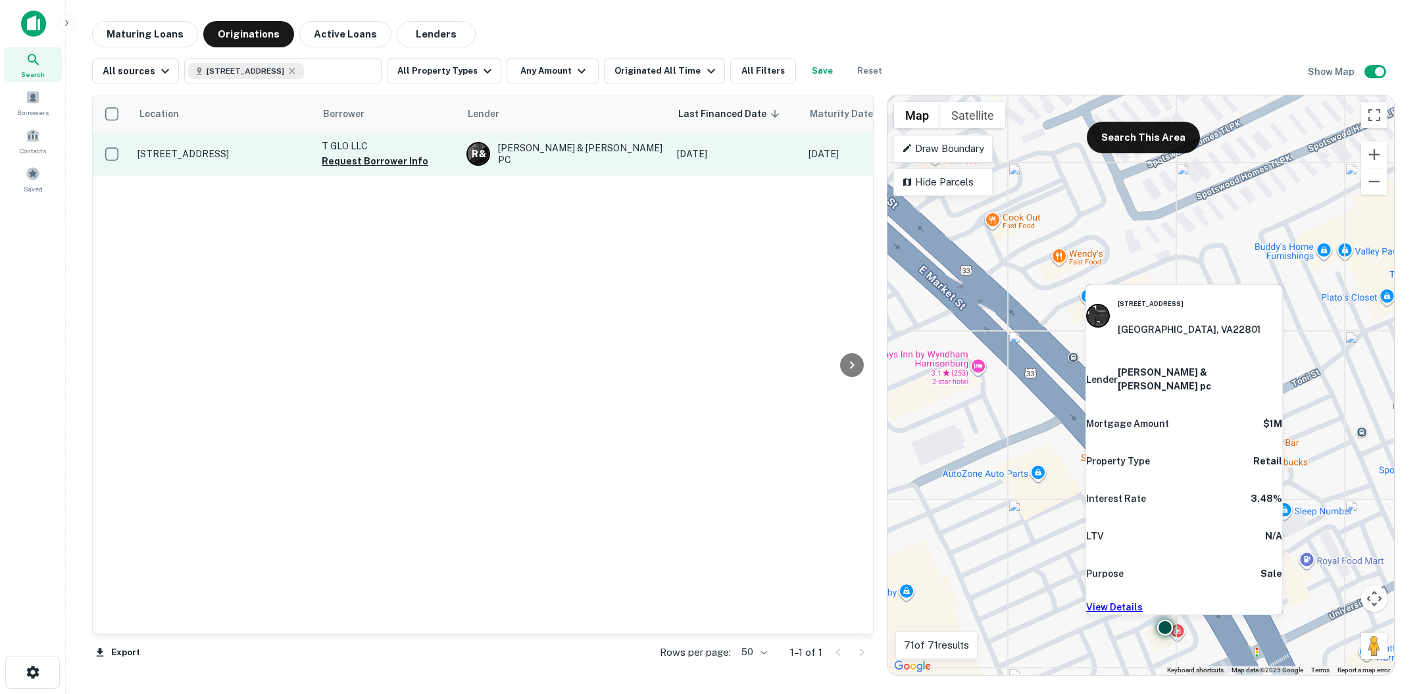
click at [223, 155] on p "1855 E Market St Harrisonburg, VA22801" at bounding box center [223, 154] width 171 height 12
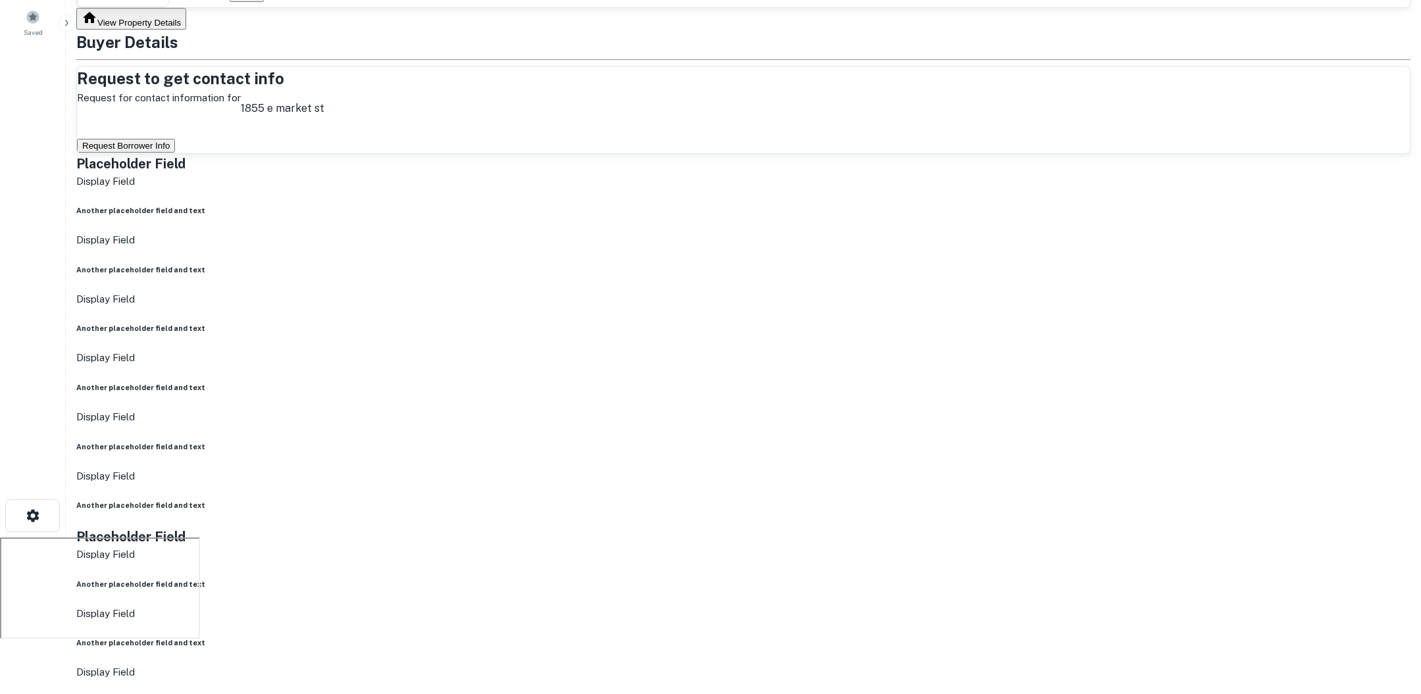
scroll to position [182, 0]
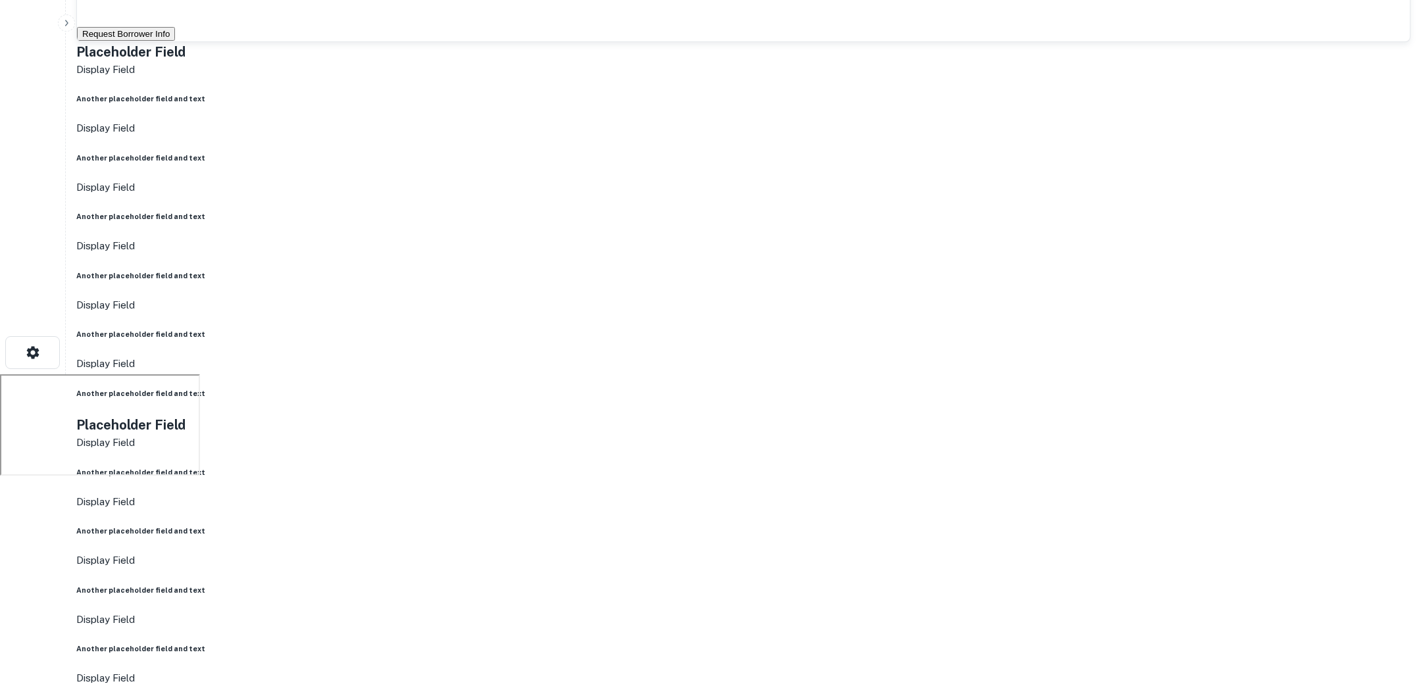
scroll to position [0, 0]
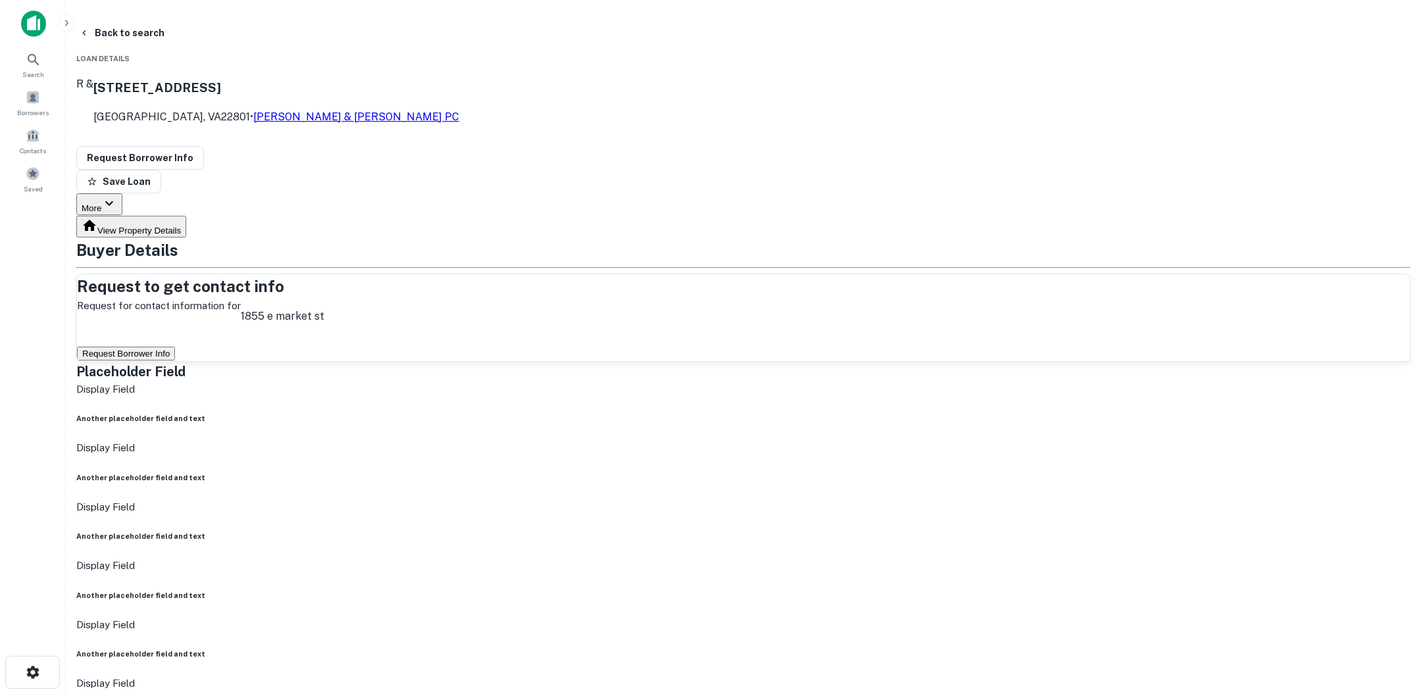
click at [175, 347] on button "Request Borrower Info" at bounding box center [126, 354] width 98 height 14
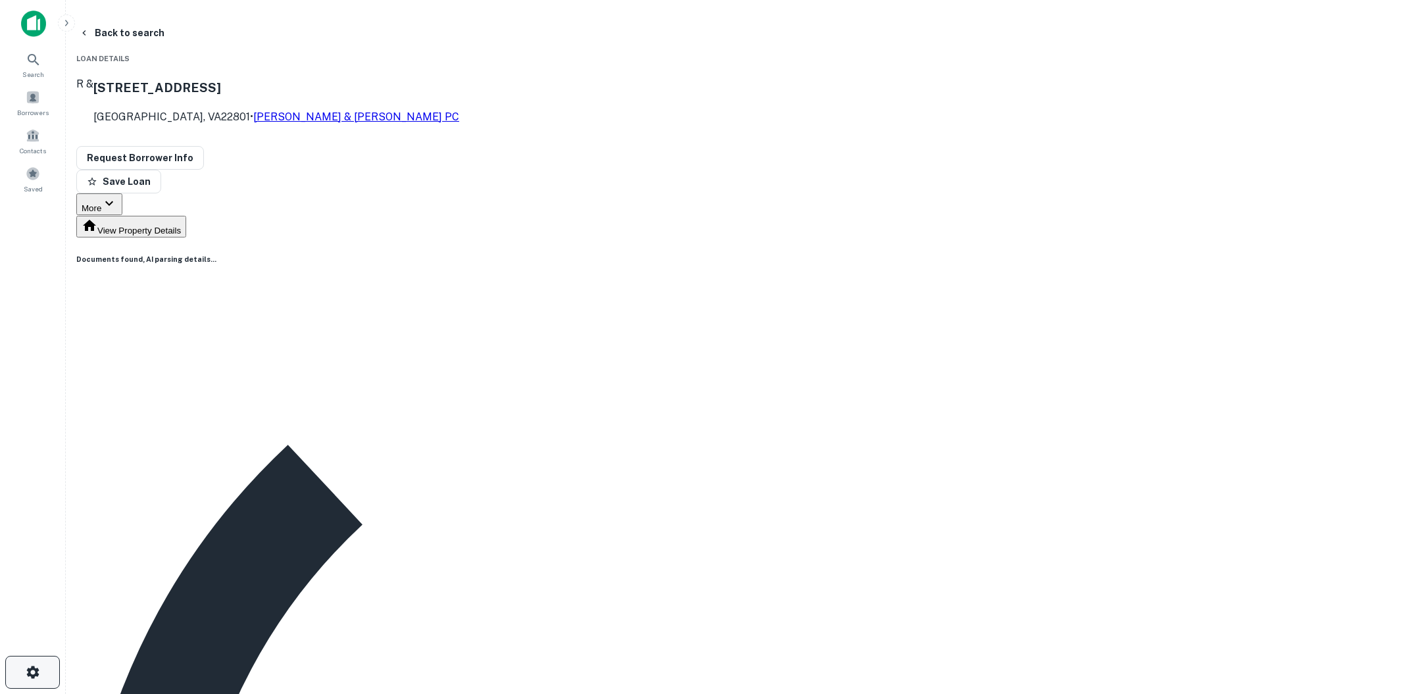
click at [28, 680] on button "button" at bounding box center [32, 672] width 55 height 33
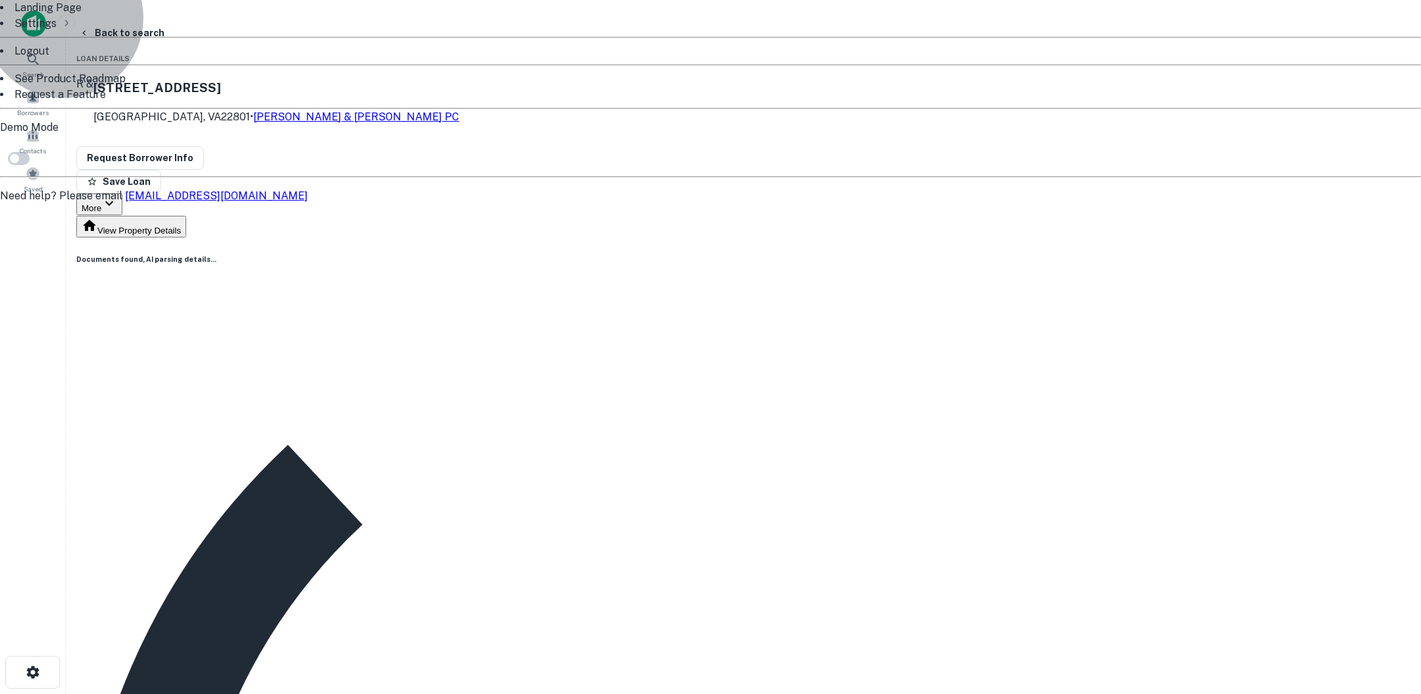
click at [80, 59] on li "Logout" at bounding box center [710, 51] width 1421 height 16
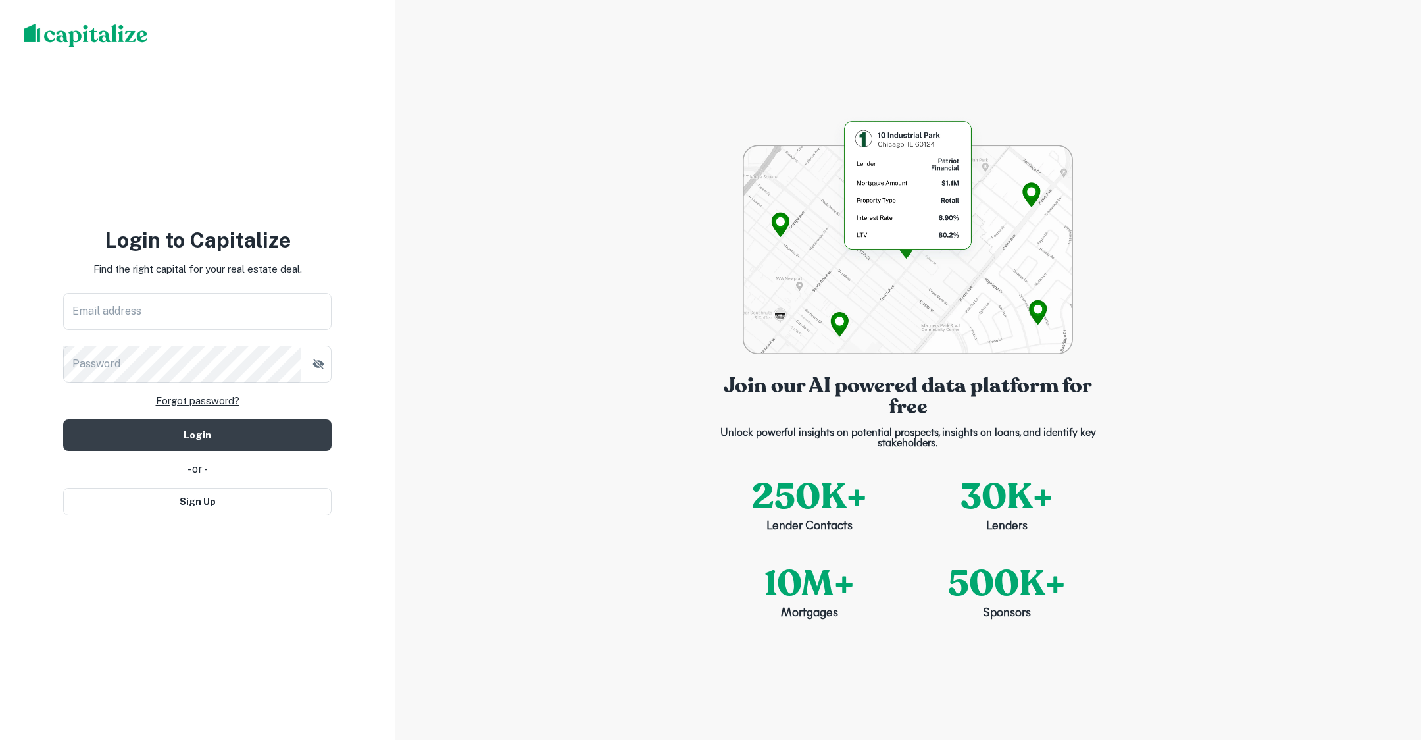
drag, startPoint x: 1142, startPoint y: 408, endPoint x: 828, endPoint y: 306, distance: 330.0
click at [1142, 453] on div "Join our AI powered data platform for free Unlock powerful insights on potentia…" at bounding box center [908, 370] width 1026 height 740
click at [284, 315] on input "Email address" at bounding box center [197, 311] width 268 height 37
type input "**********"
click at [263, 425] on button "Login" at bounding box center [197, 435] width 268 height 32
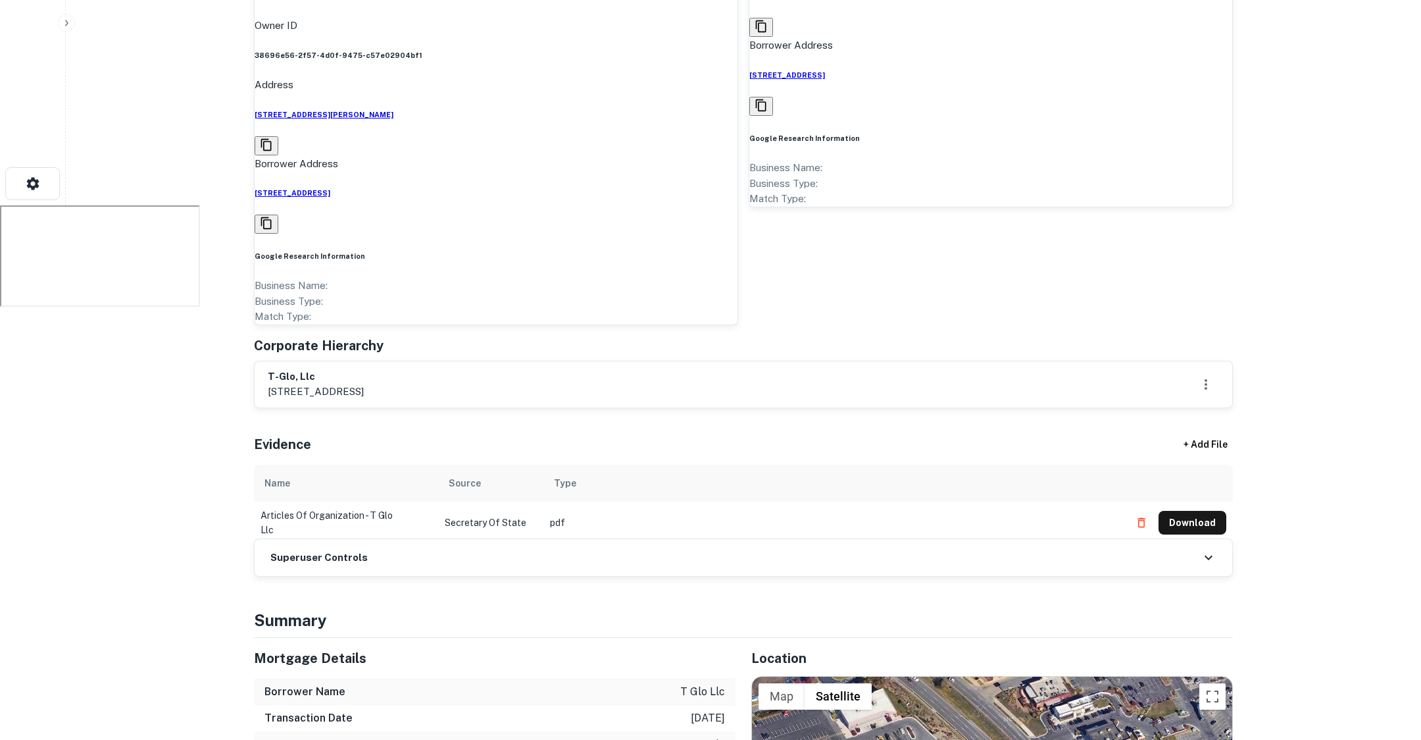
scroll to position [729, 0]
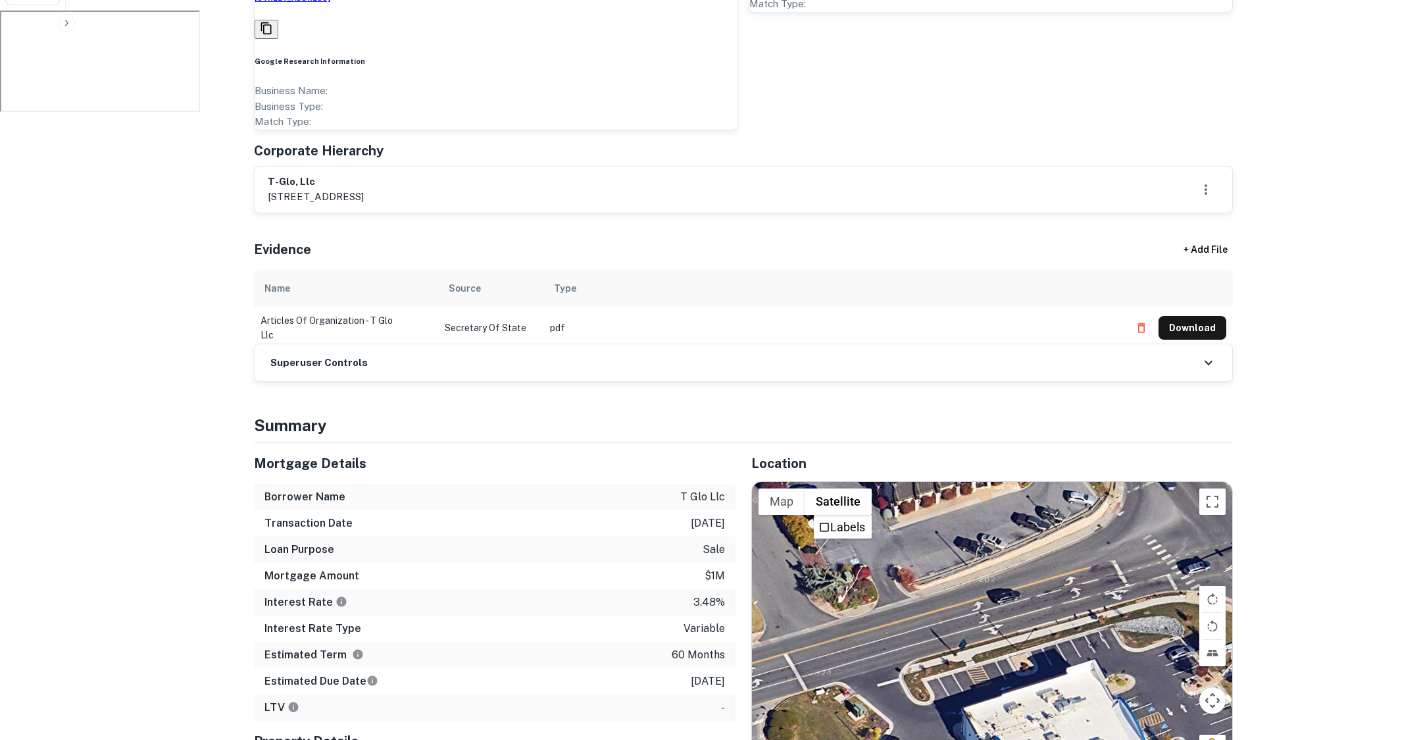
click at [769, 488] on button "Map" at bounding box center [782, 501] width 46 height 26
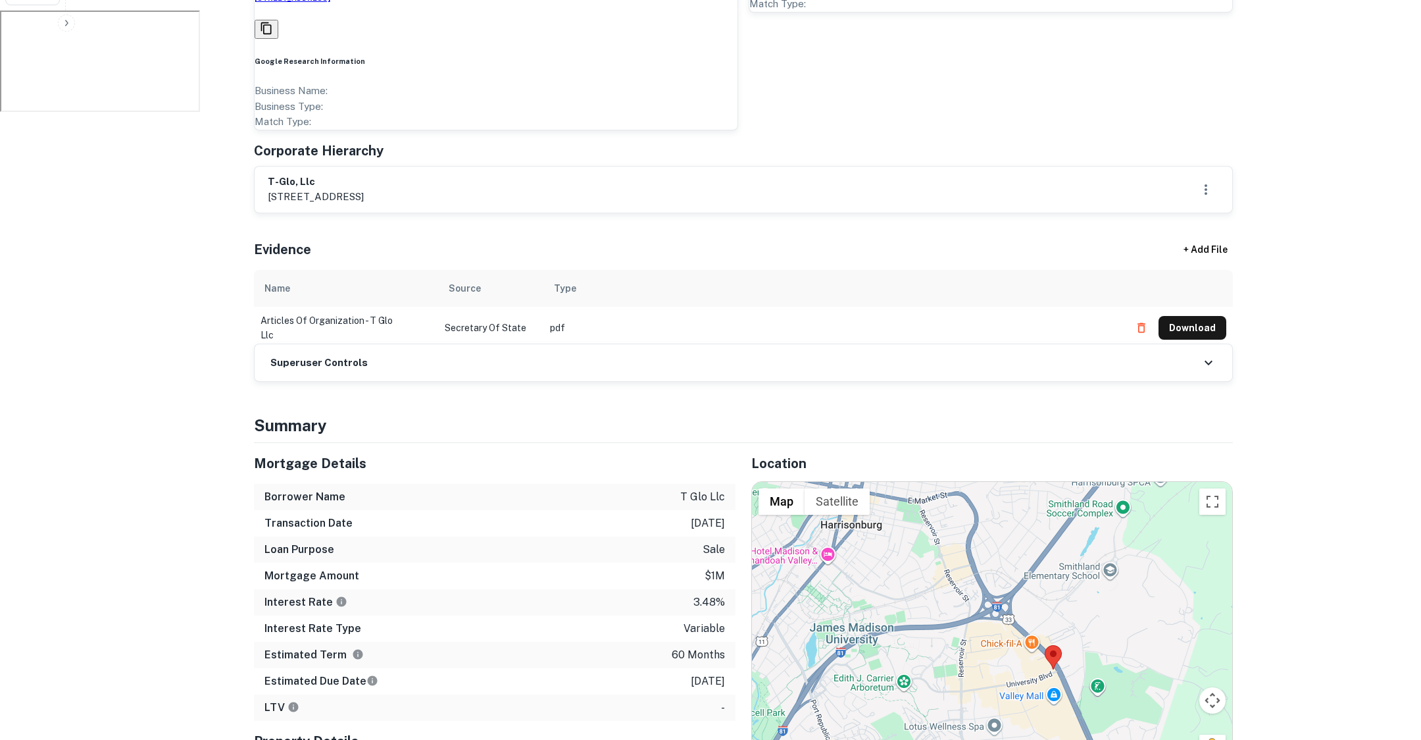
drag, startPoint x: 967, startPoint y: 302, endPoint x: 1004, endPoint y: 409, distance: 112.8
click at [1004, 482] on div at bounding box center [992, 629] width 480 height 295
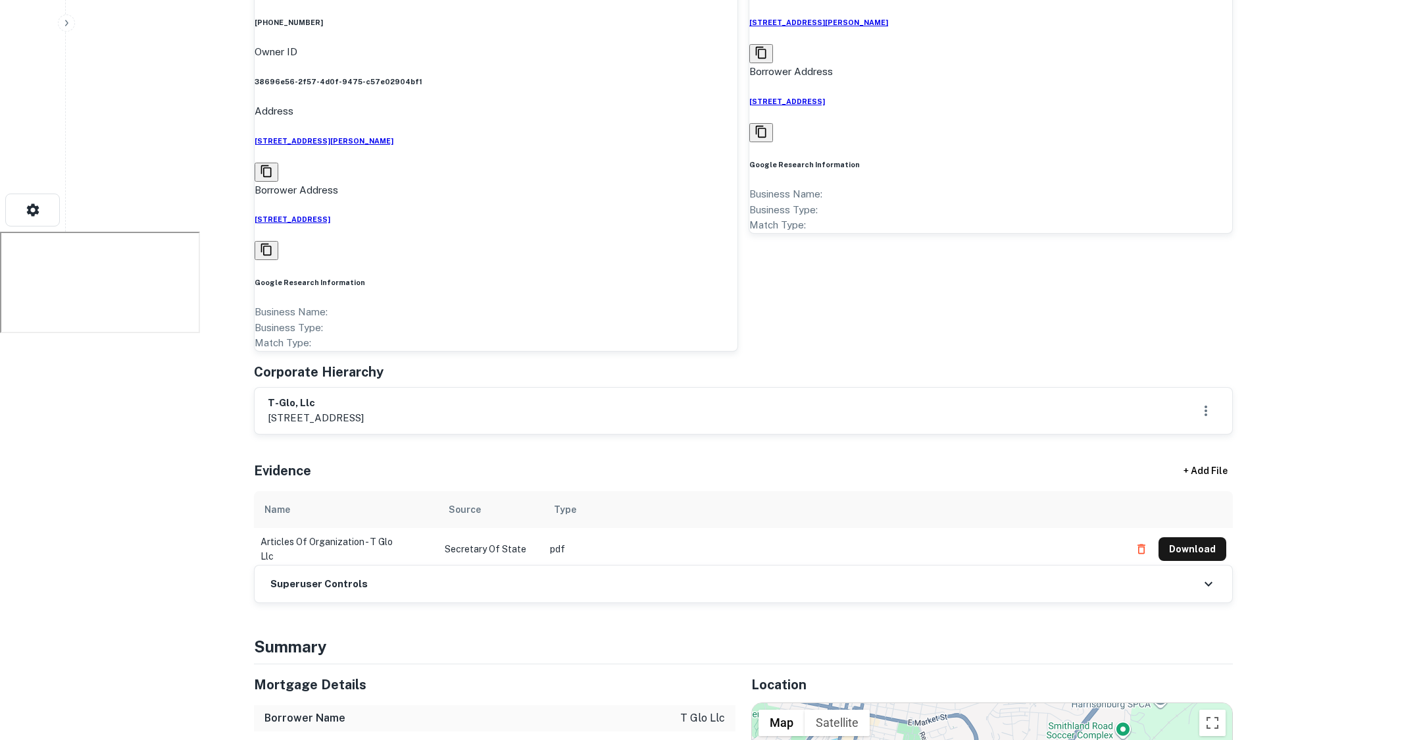
scroll to position [0, 0]
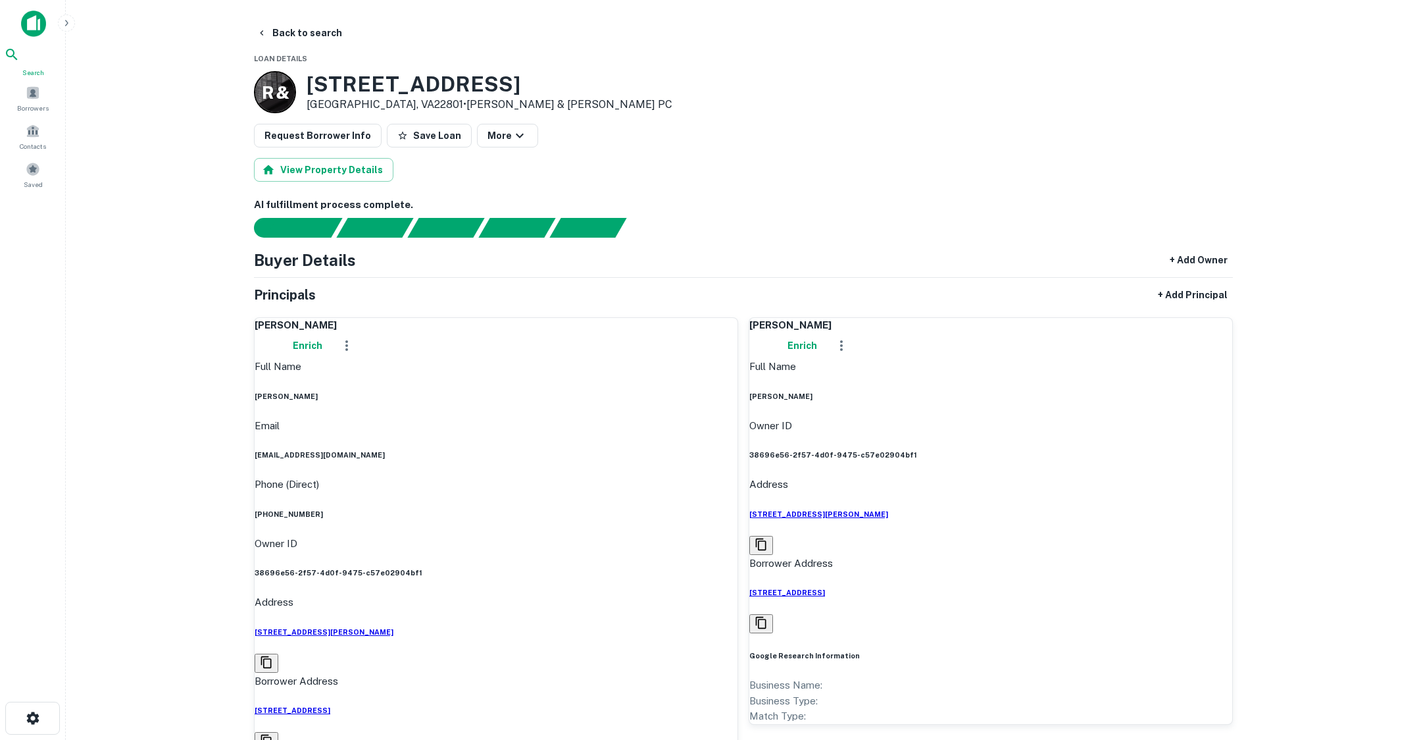
click at [17, 60] on icon at bounding box center [11, 54] width 11 height 11
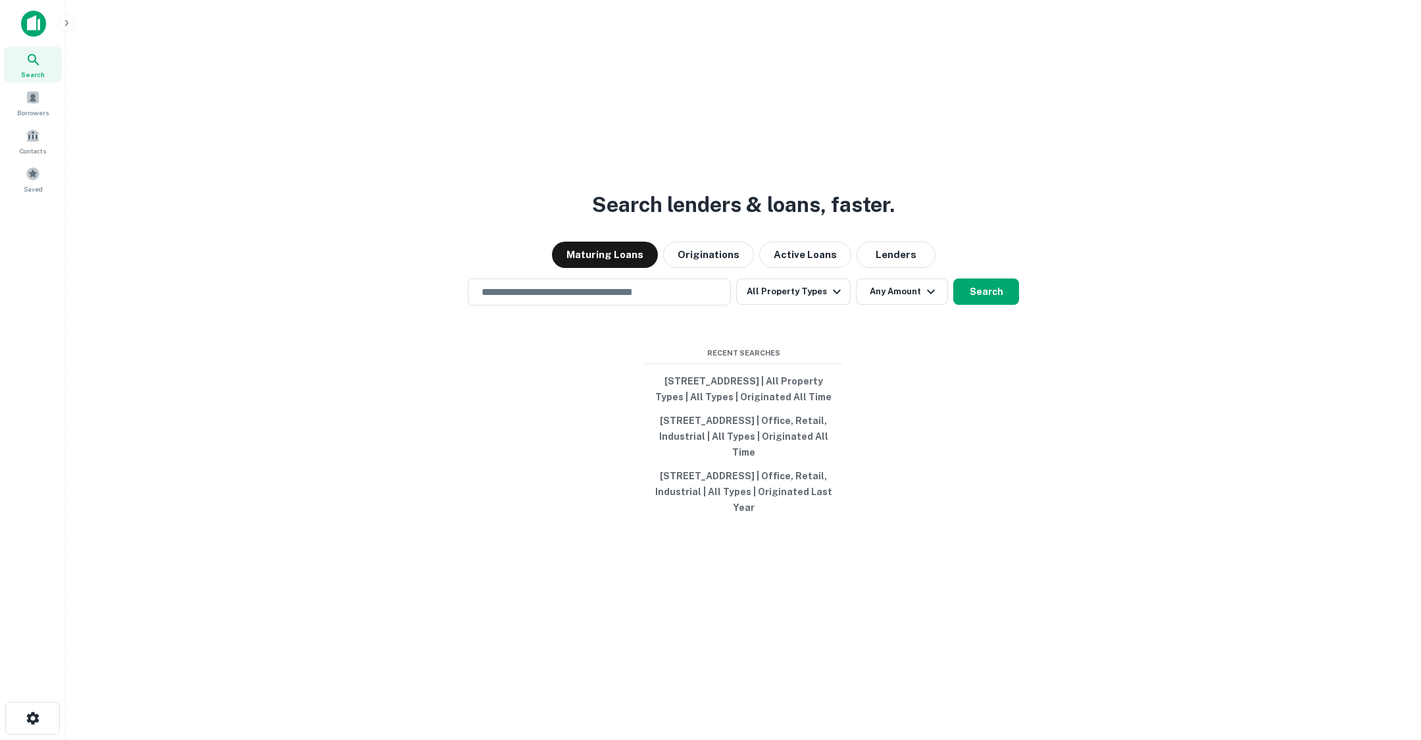
click at [67, 24] on icon "button" at bounding box center [66, 23] width 11 height 11
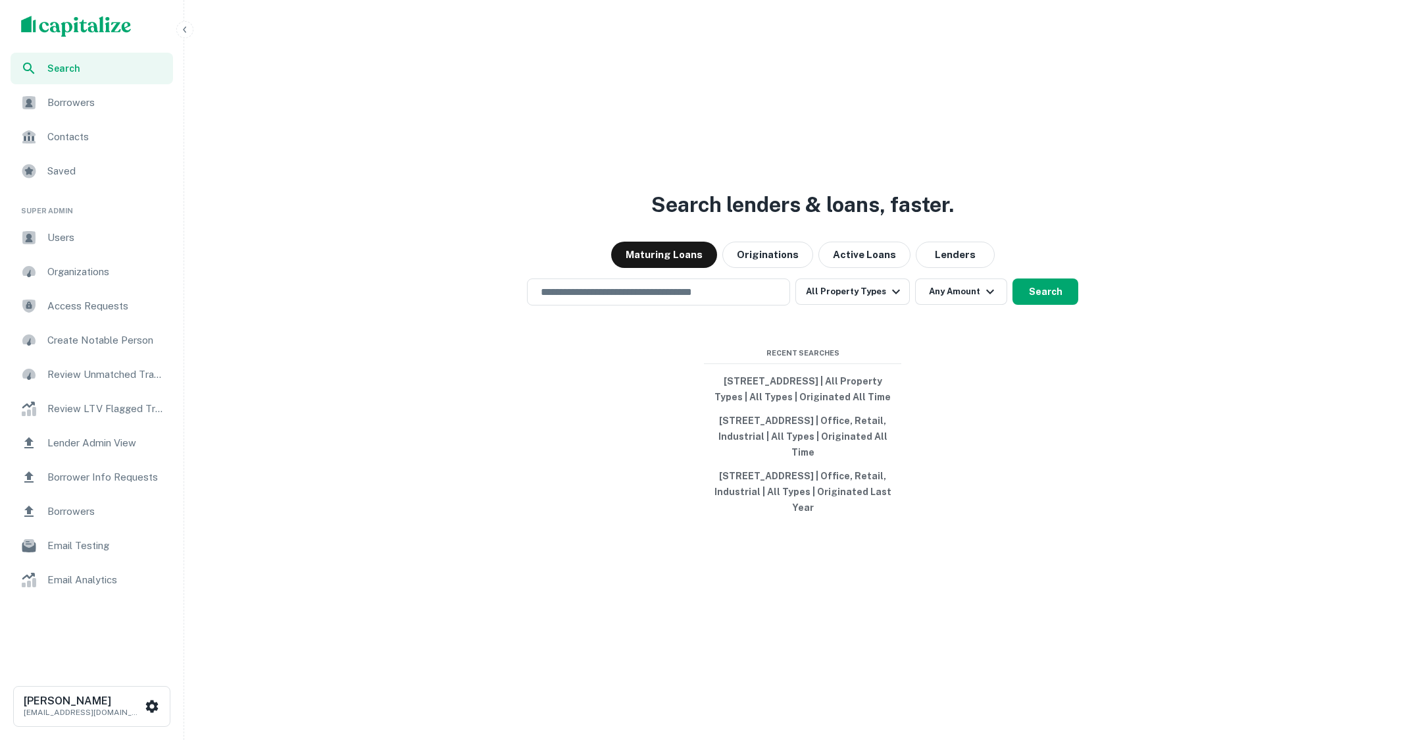
click at [63, 238] on span "Users" at bounding box center [106, 238] width 118 height 16
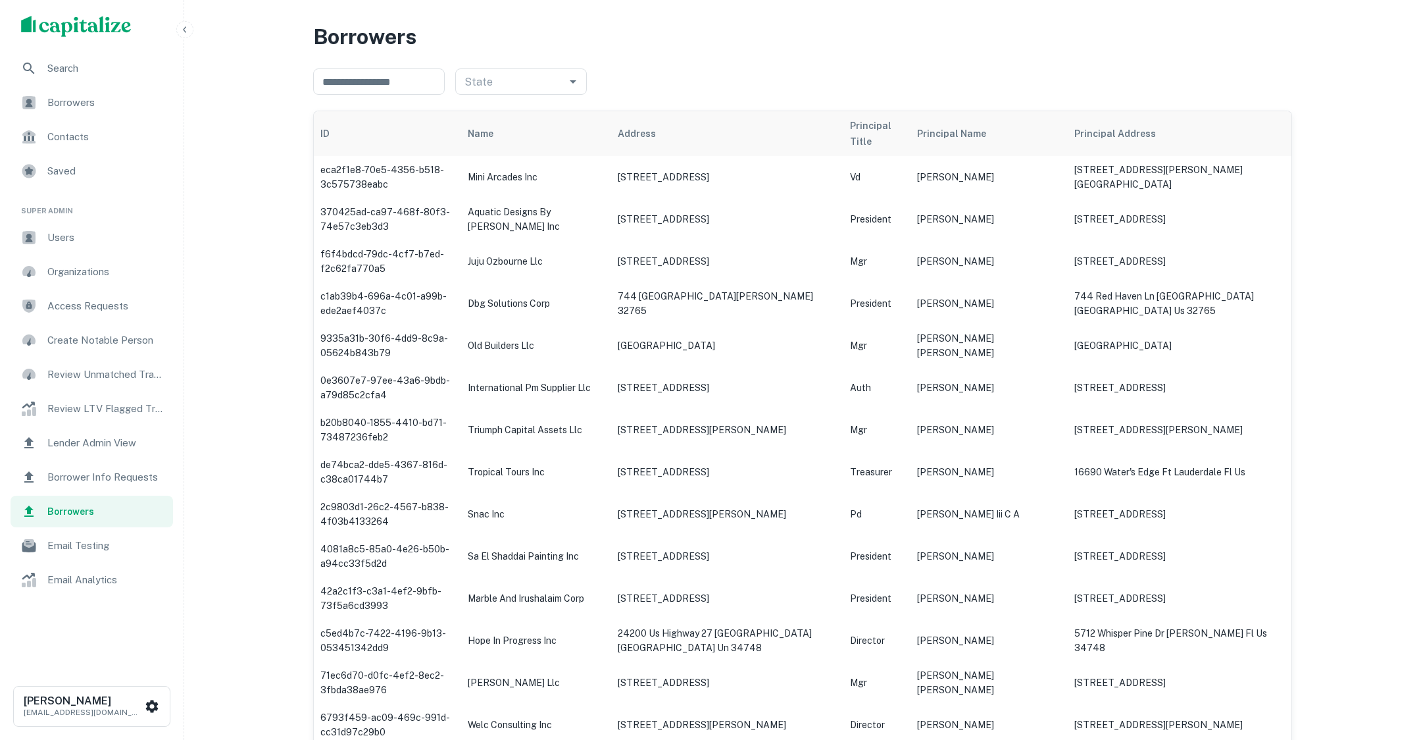
click at [107, 471] on span "Borrower Info Requests" at bounding box center [106, 477] width 118 height 16
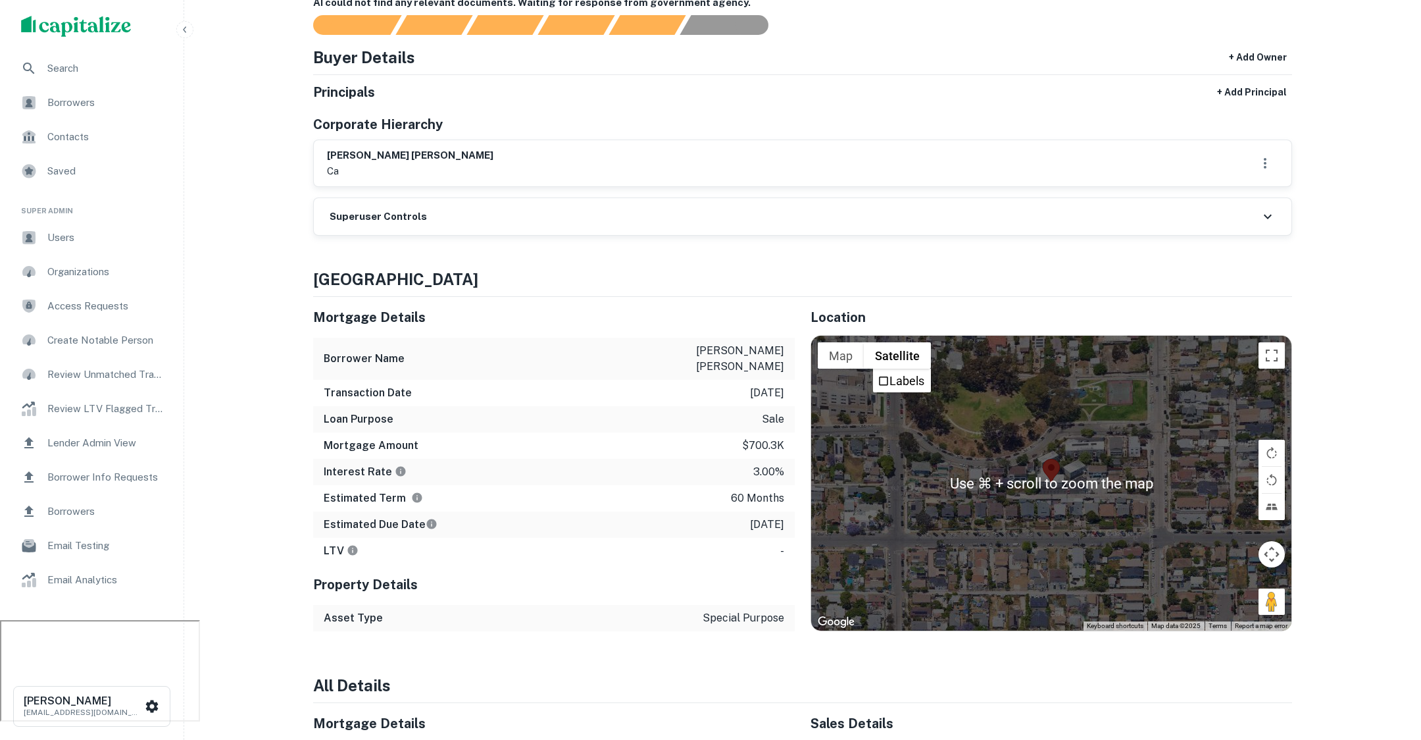
scroll to position [16, 0]
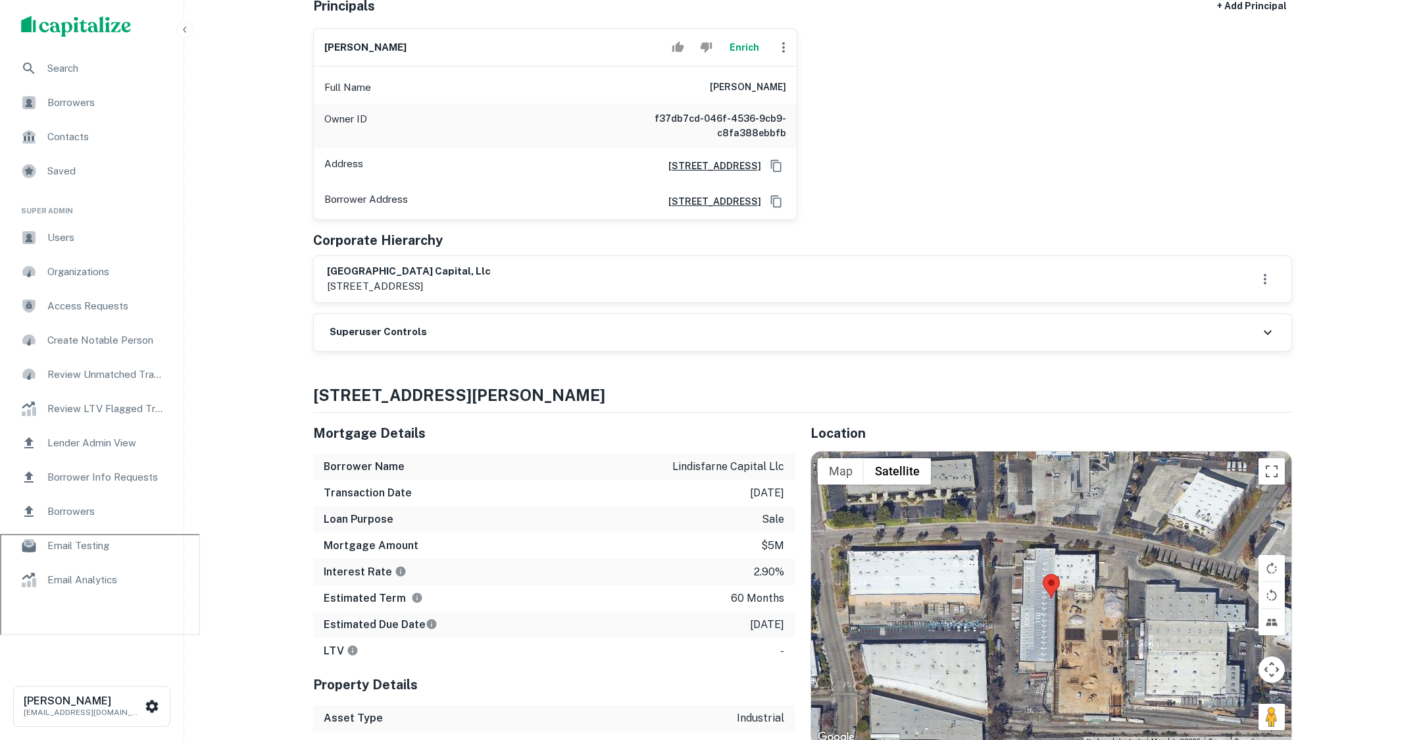
scroll to position [205, 0]
